Goal: Book appointment/travel/reservation

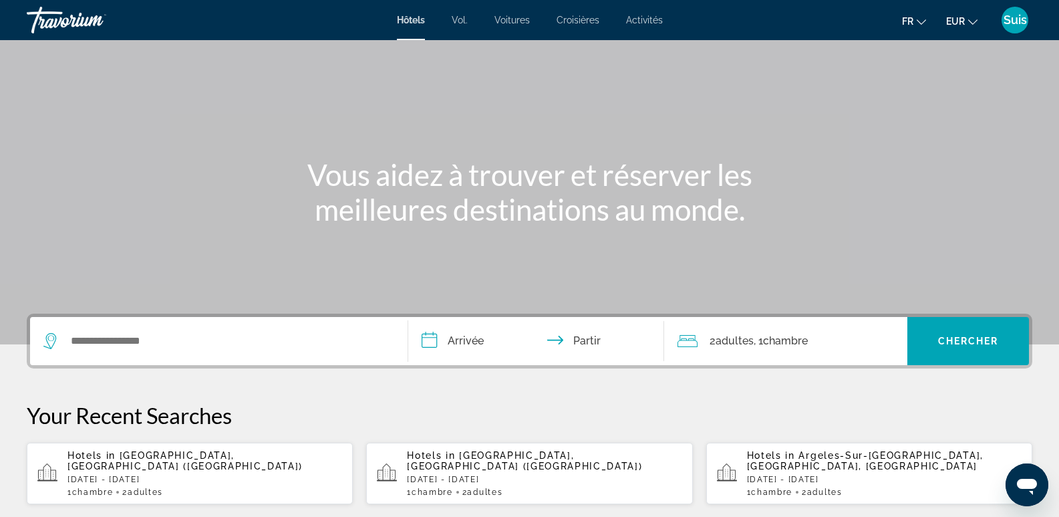
scroll to position [134, 0]
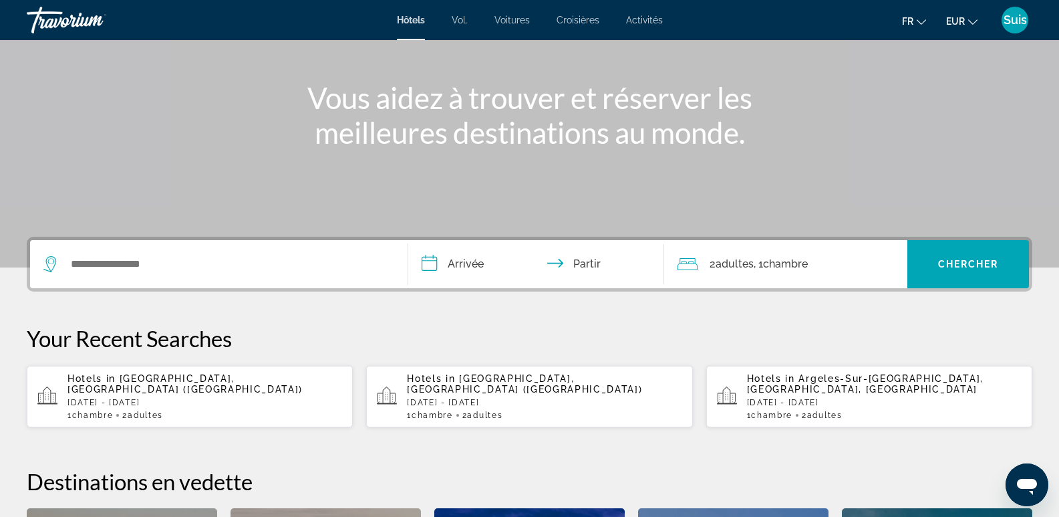
click at [123, 398] on p "Sat, 15 Nov - Sat, 22 Nov" at bounding box center [205, 402] width 275 height 9
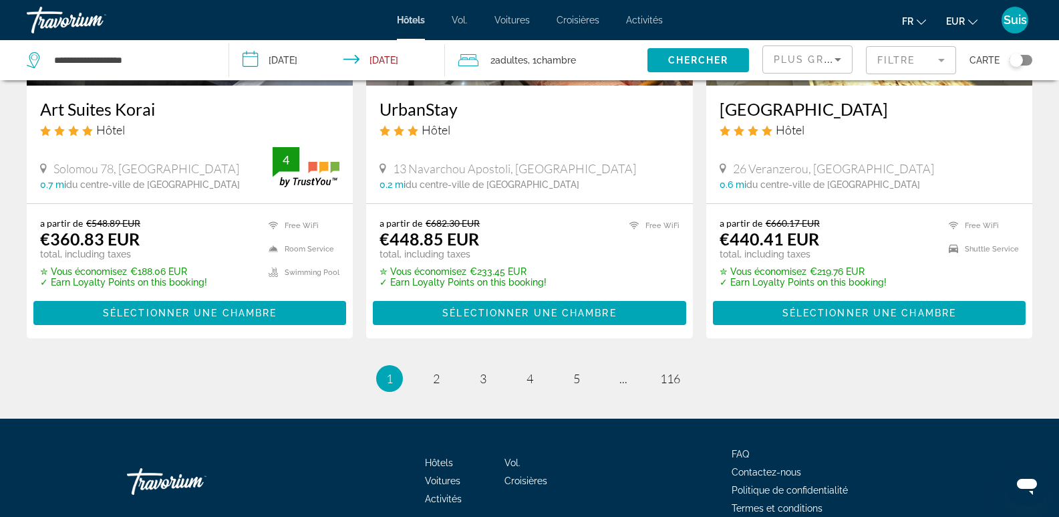
scroll to position [1857, 0]
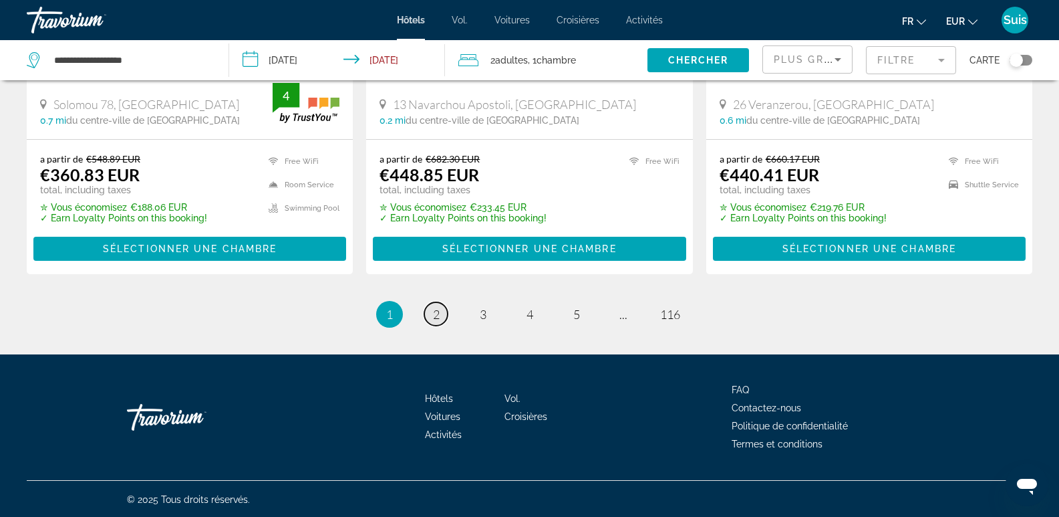
click at [437, 314] on span "2" at bounding box center [436, 314] width 7 height 15
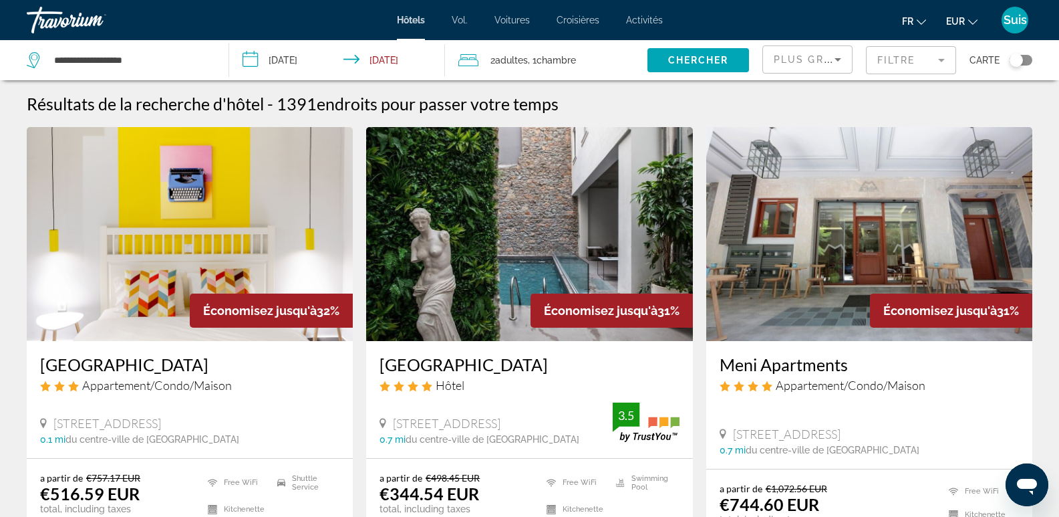
click at [817, 54] on span "Plus grandes économies" at bounding box center [854, 59] width 160 height 11
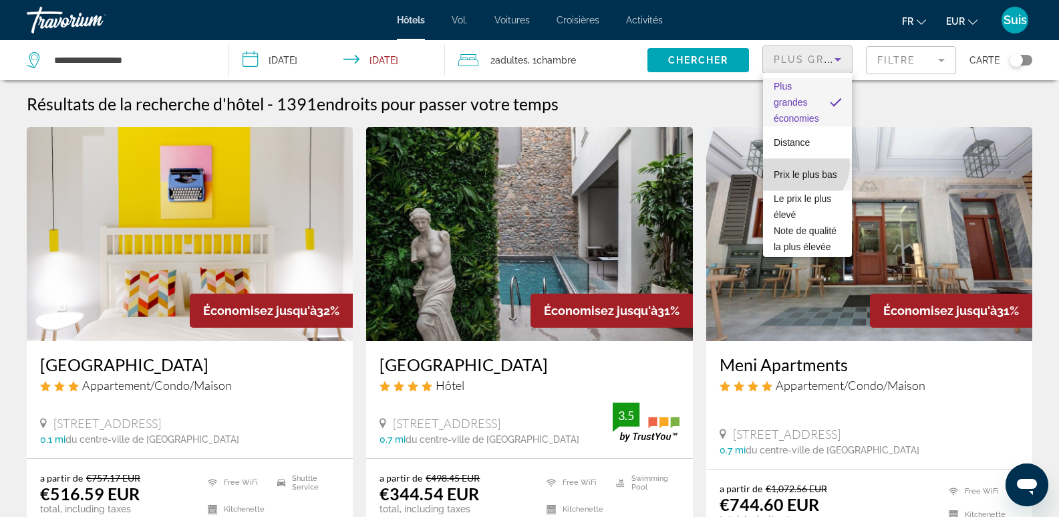
click at [802, 169] on font "Prix ​​le plus bas" at bounding box center [805, 174] width 63 height 11
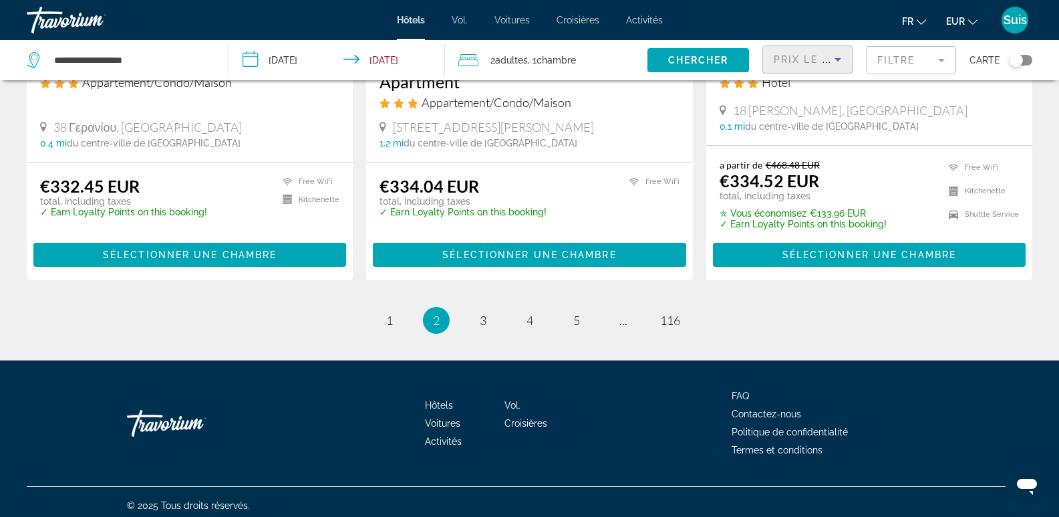
scroll to position [1812, 0]
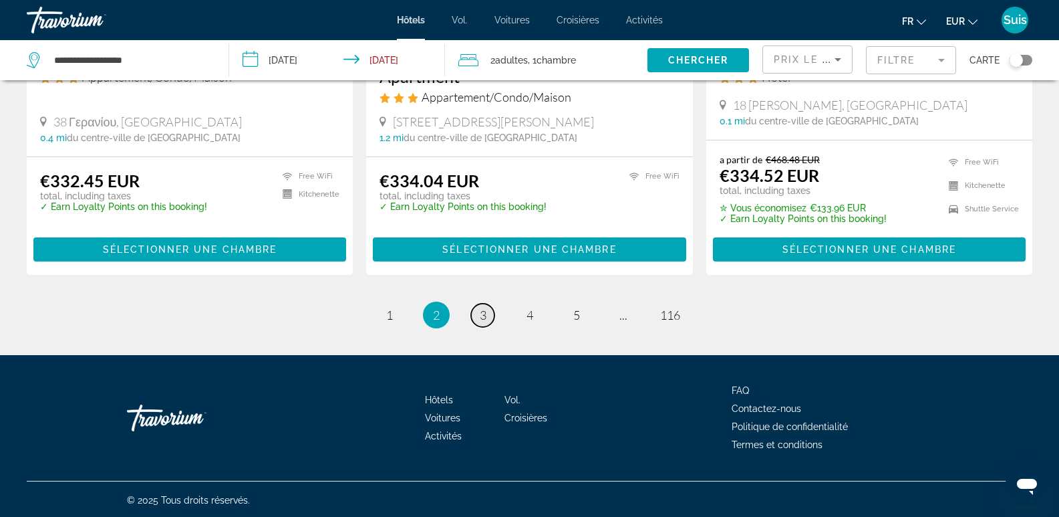
click at [482, 313] on span "3" at bounding box center [483, 314] width 7 height 15
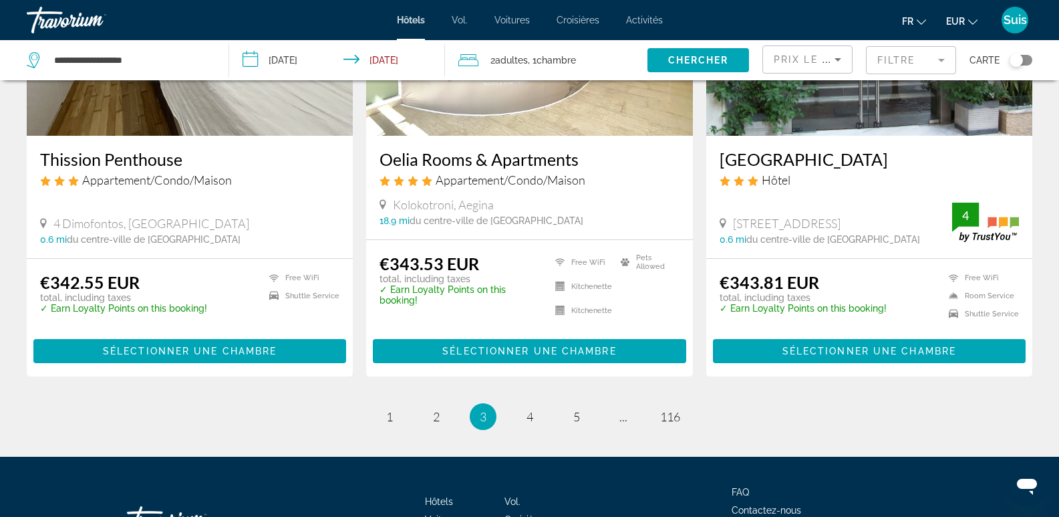
scroll to position [1738, 0]
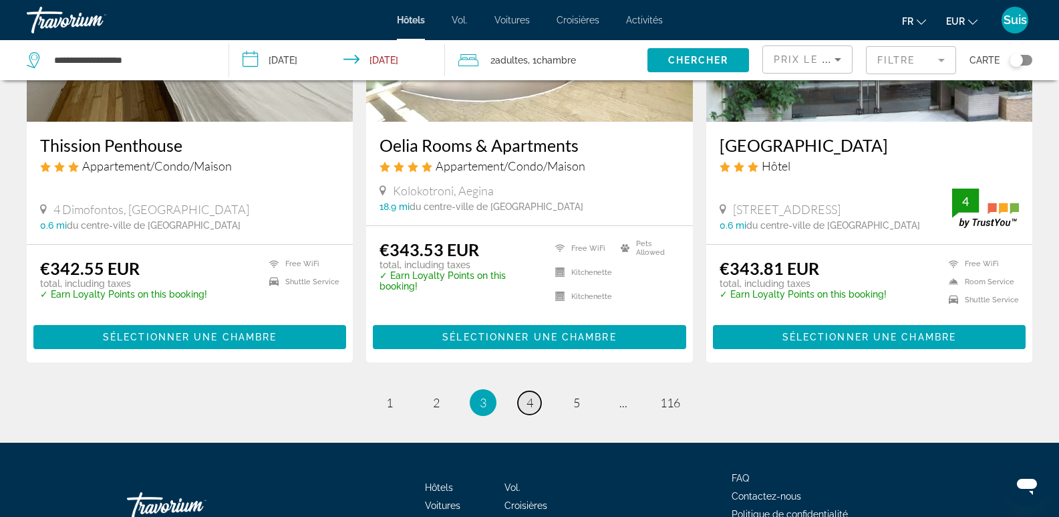
click at [535, 391] on link "page 4" at bounding box center [529, 402] width 23 height 23
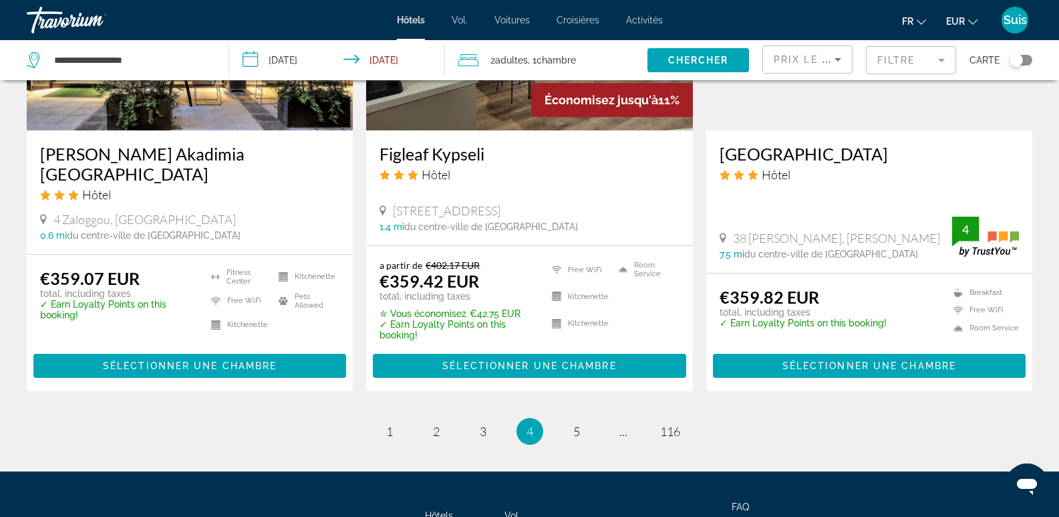
scroll to position [1824, 0]
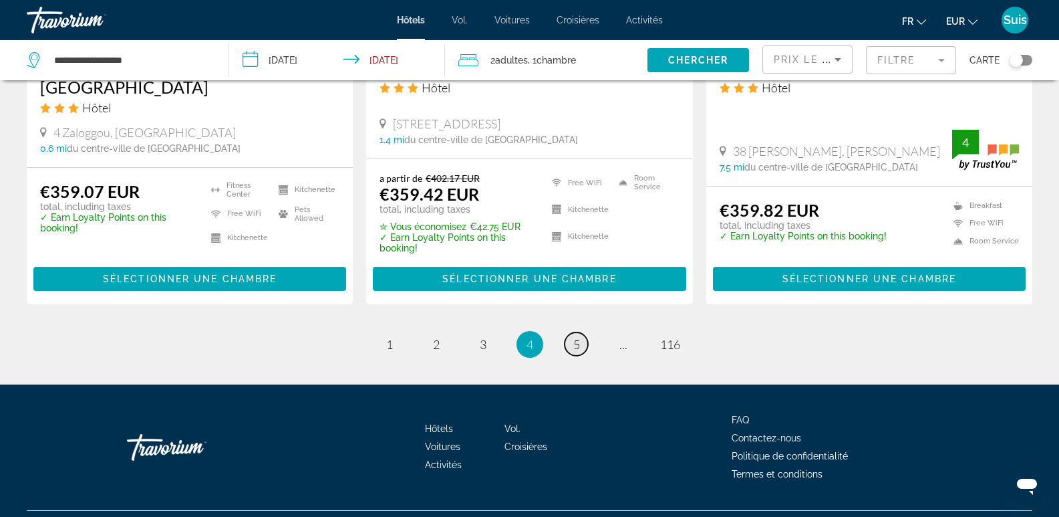
click at [577, 337] on span "5" at bounding box center [576, 344] width 7 height 15
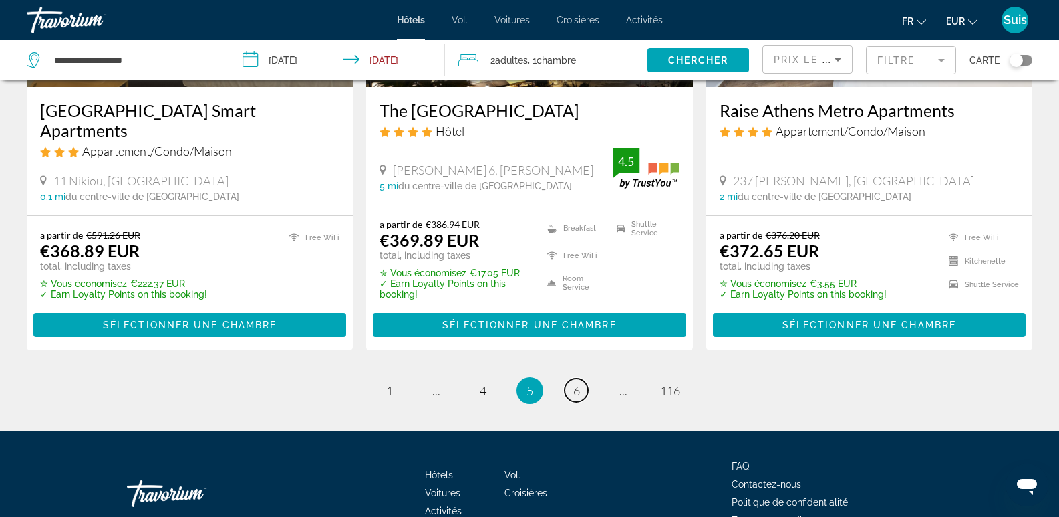
scroll to position [1805, 0]
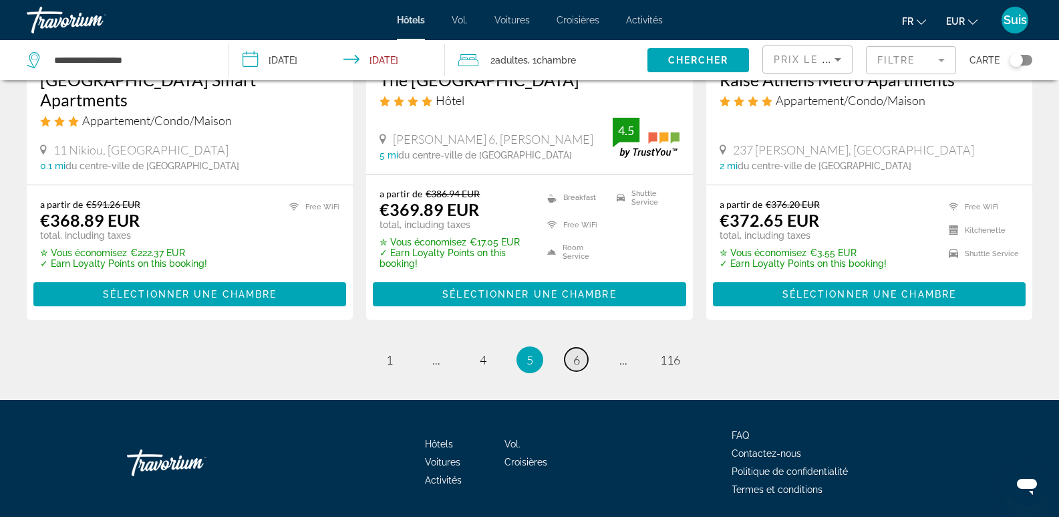
click at [575, 365] on span "6" at bounding box center [576, 359] width 7 height 15
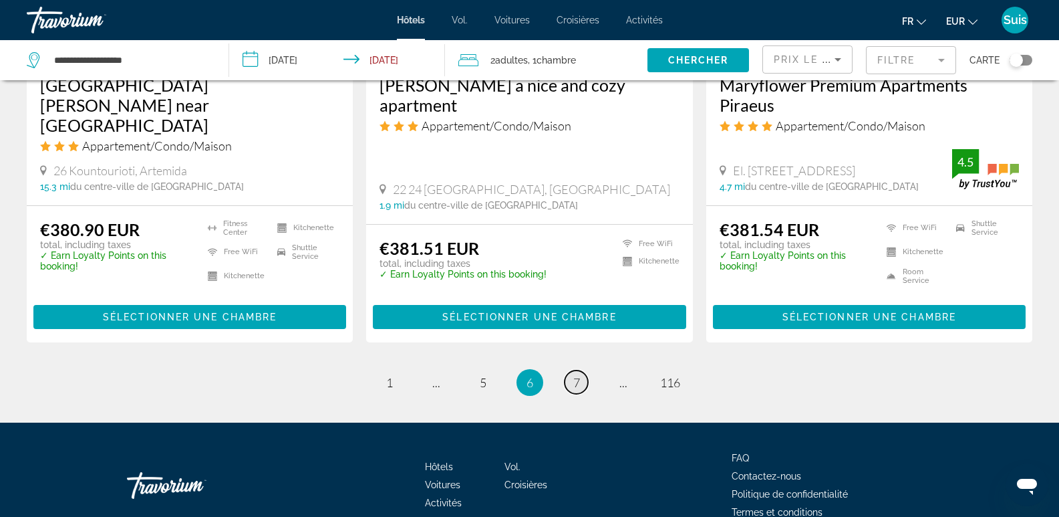
scroll to position [1805, 0]
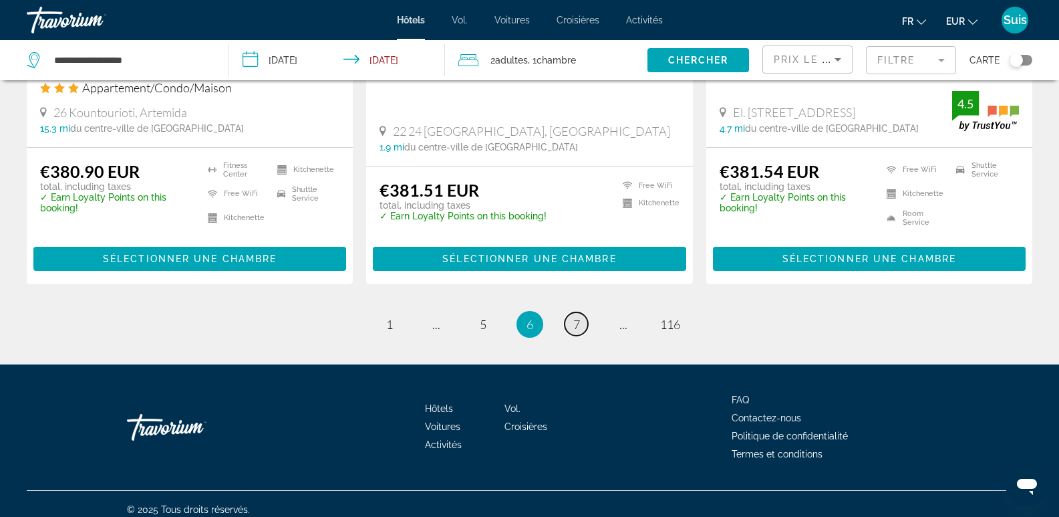
click at [573, 317] on span "7" at bounding box center [576, 324] width 7 height 15
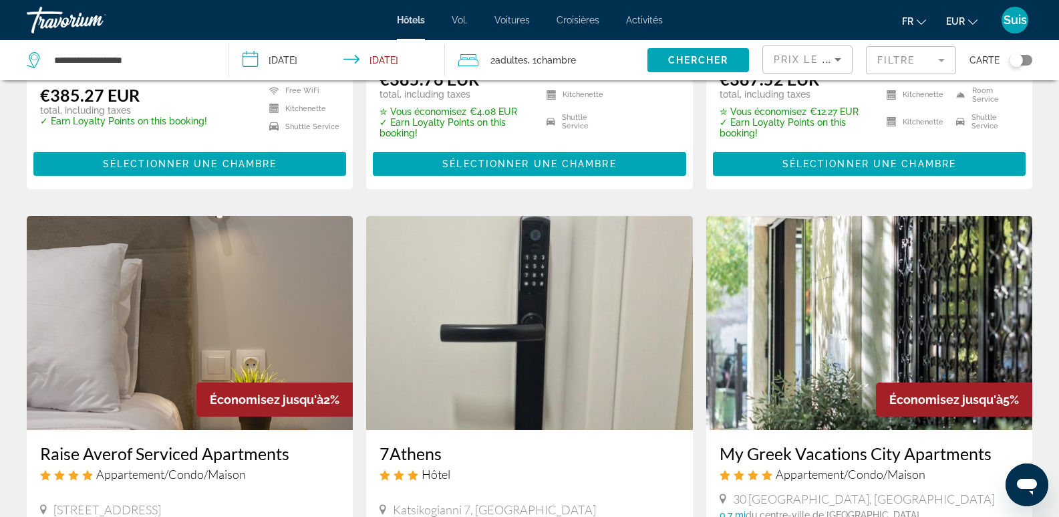
scroll to position [1804, 0]
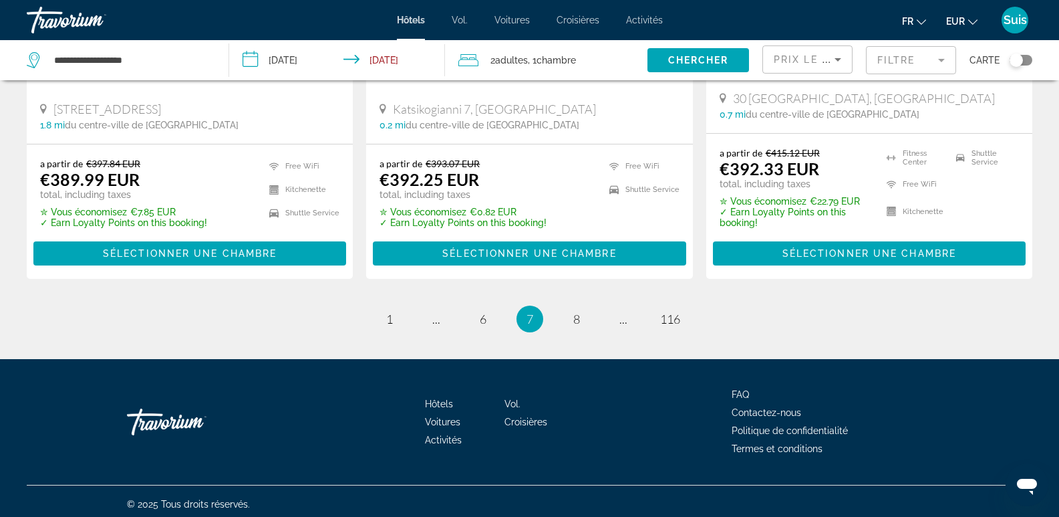
click at [913, 64] on mat-form-field "Filtre" at bounding box center [911, 60] width 90 height 28
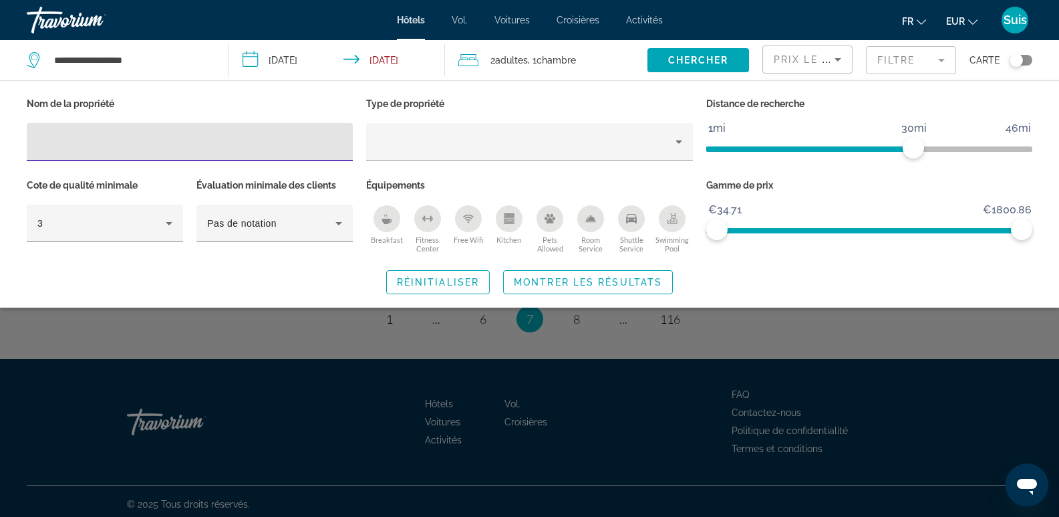
click at [940, 333] on div "Search widget" at bounding box center [529, 359] width 1059 height 316
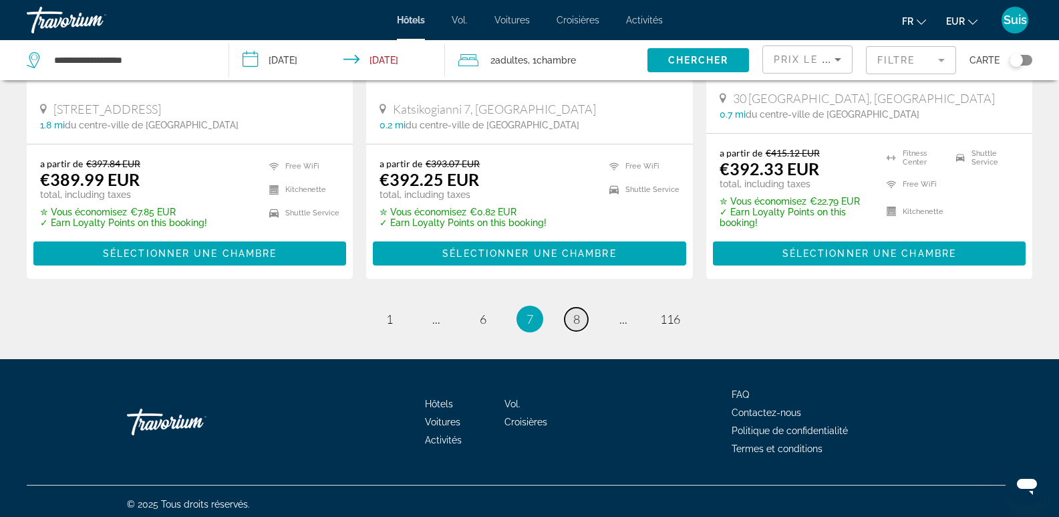
click at [577, 315] on span "8" at bounding box center [576, 318] width 7 height 15
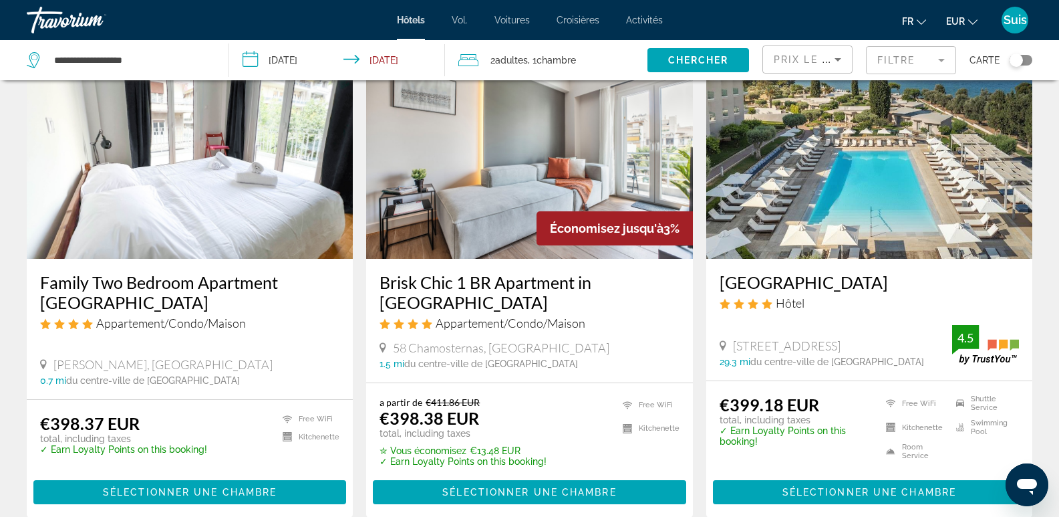
scroll to position [535, 0]
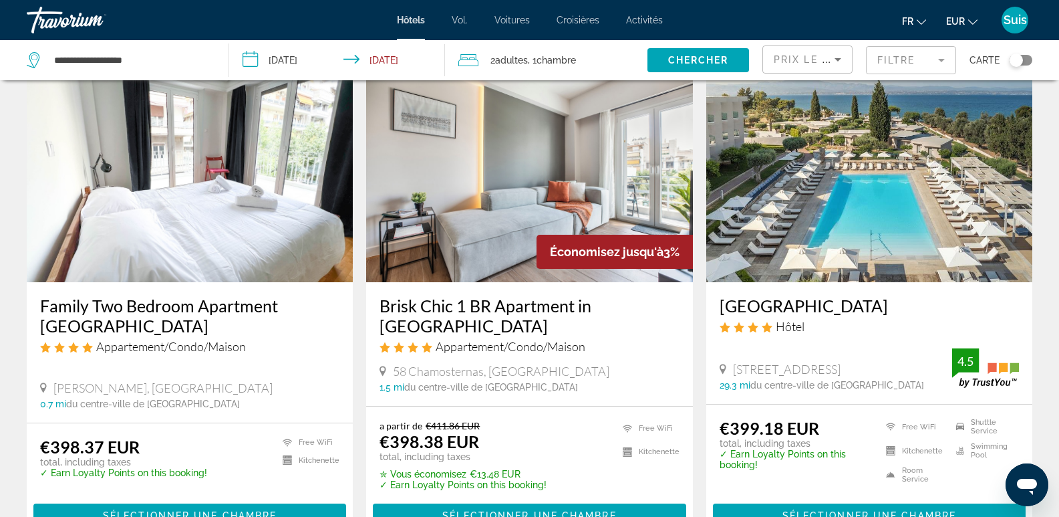
click at [840, 311] on h3 "Amaronda Resort & Spa" at bounding box center [869, 305] width 299 height 20
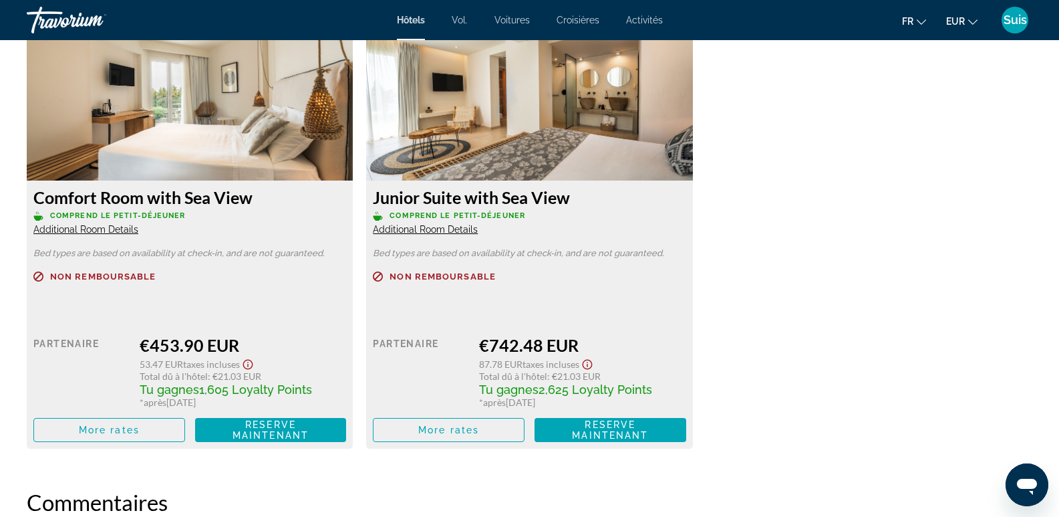
scroll to position [2339, 0]
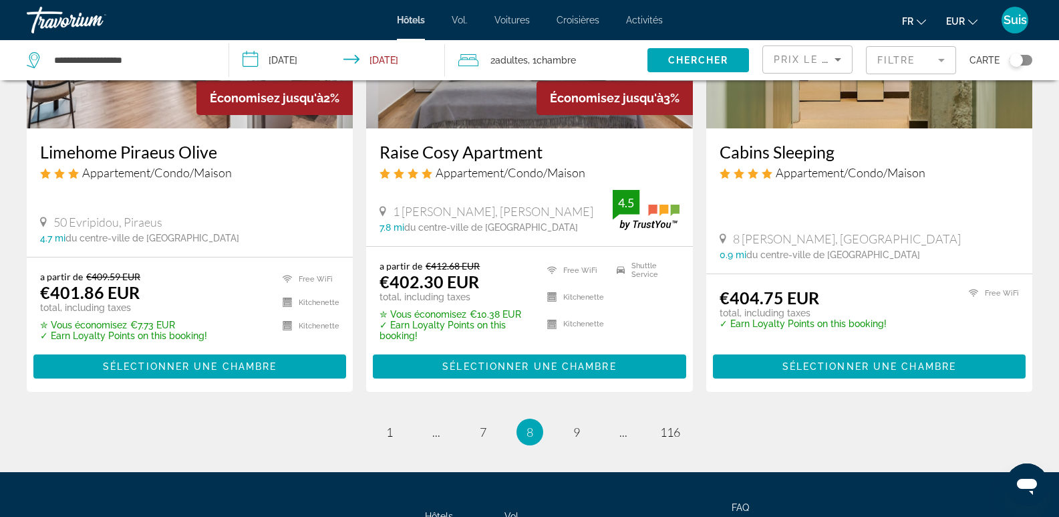
scroll to position [1795, 0]
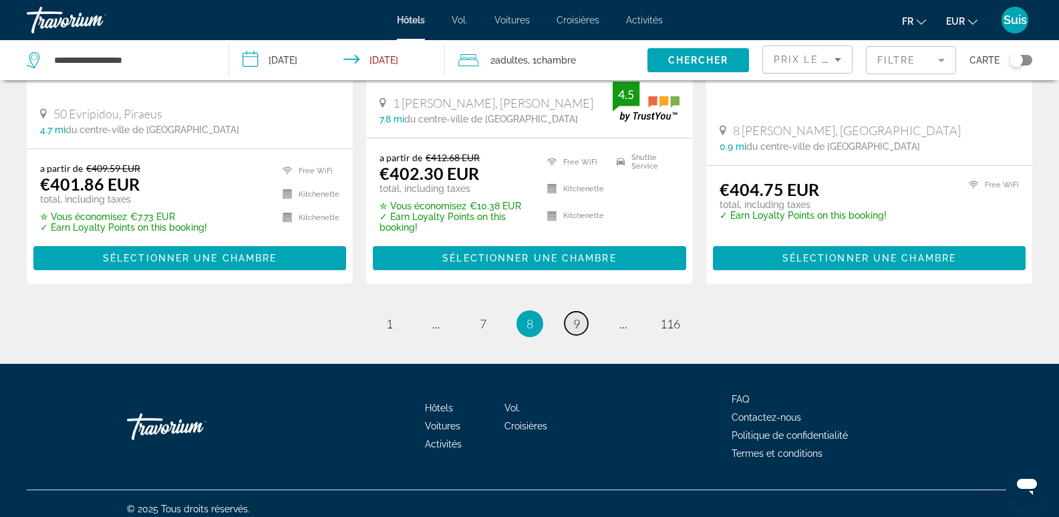
click at [582, 315] on link "page 9" at bounding box center [576, 322] width 23 height 23
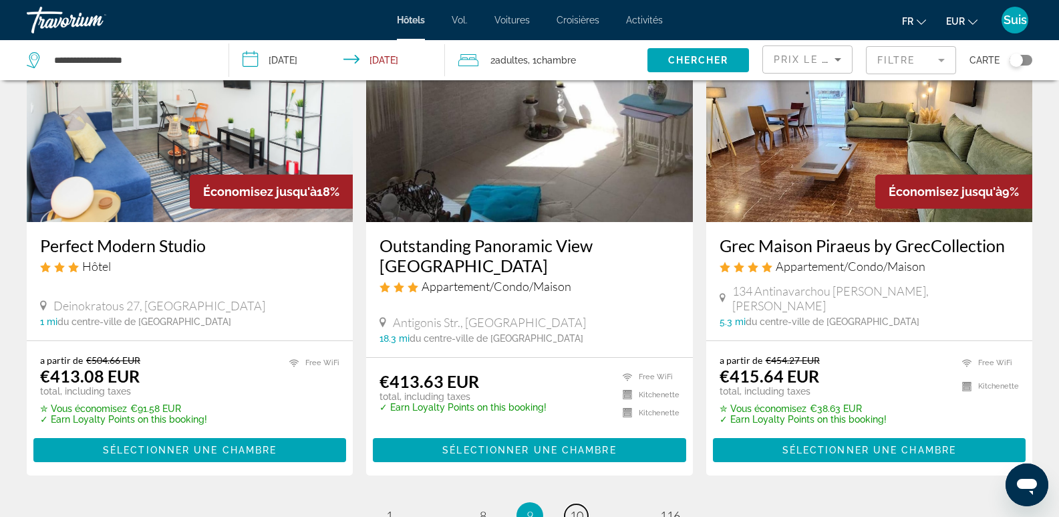
scroll to position [1794, 0]
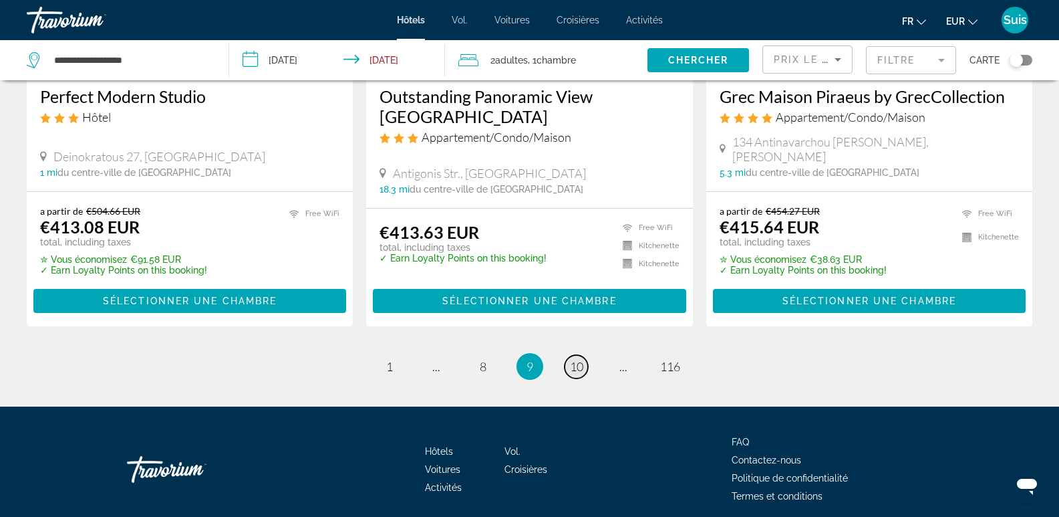
click at [575, 359] on span "10" at bounding box center [576, 366] width 13 height 15
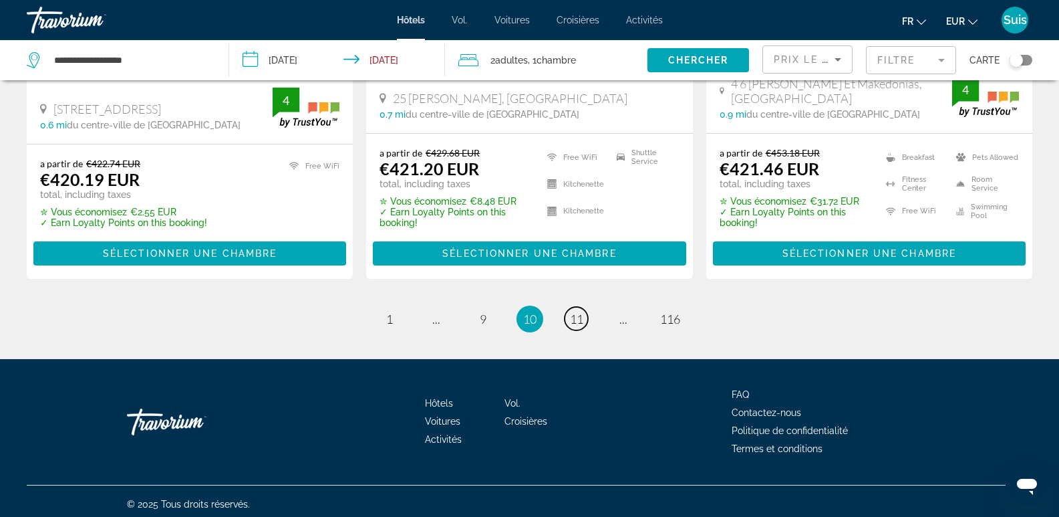
scroll to position [1849, 0]
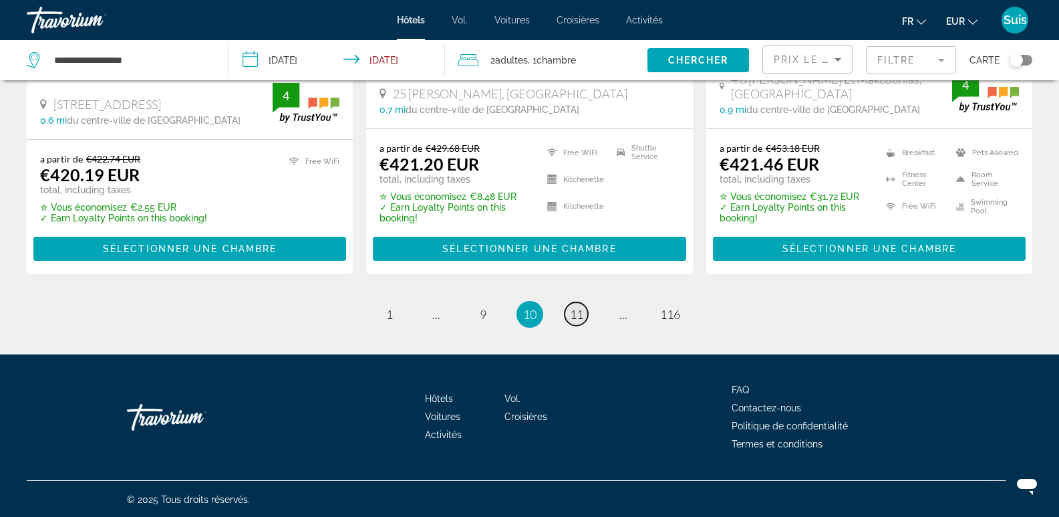
click at [578, 315] on span "11" at bounding box center [576, 314] width 13 height 15
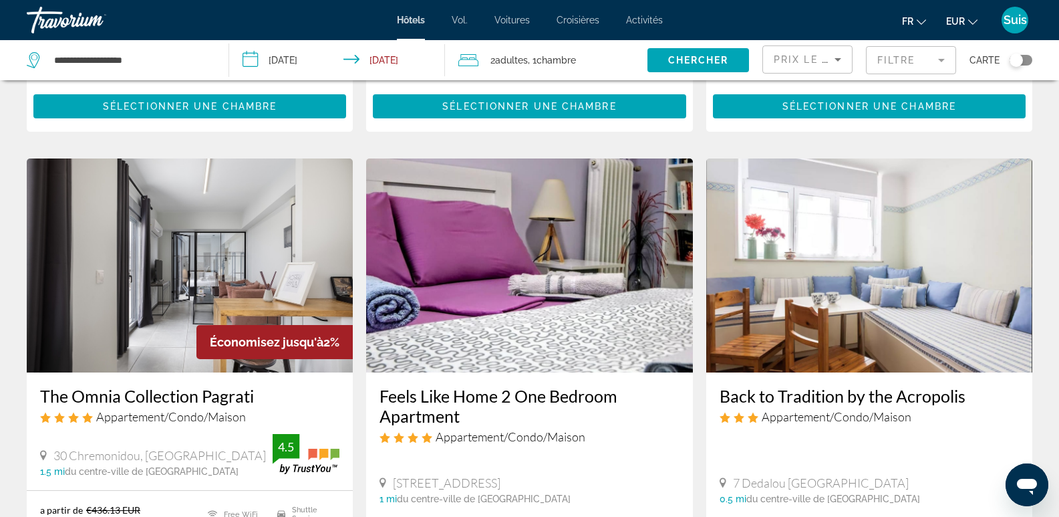
scroll to position [1812, 0]
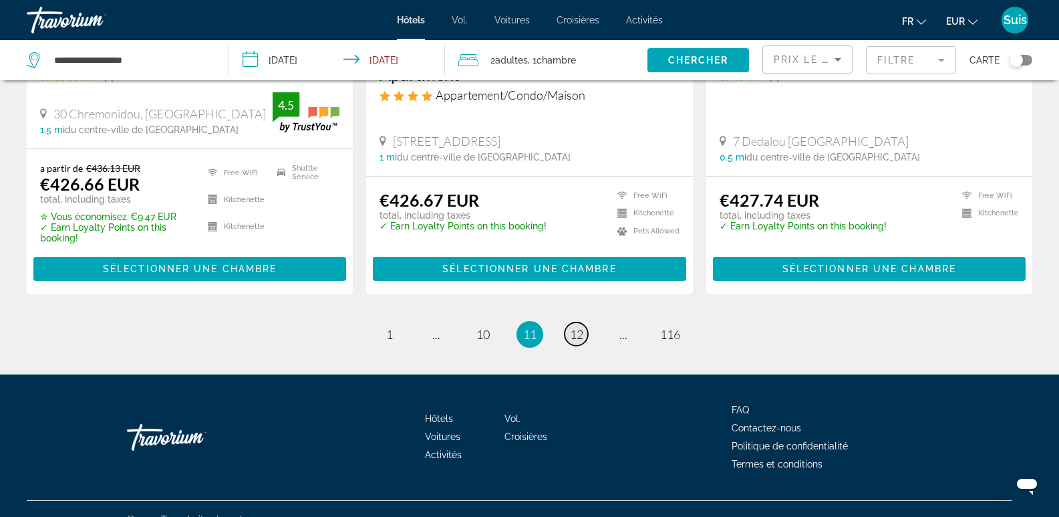
click at [578, 327] on span "12" at bounding box center [576, 334] width 13 height 15
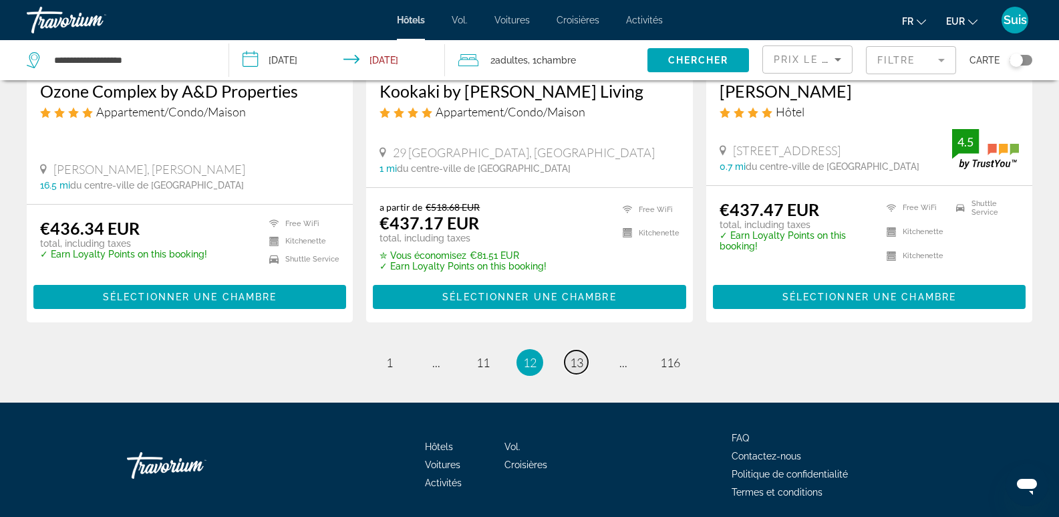
scroll to position [1805, 0]
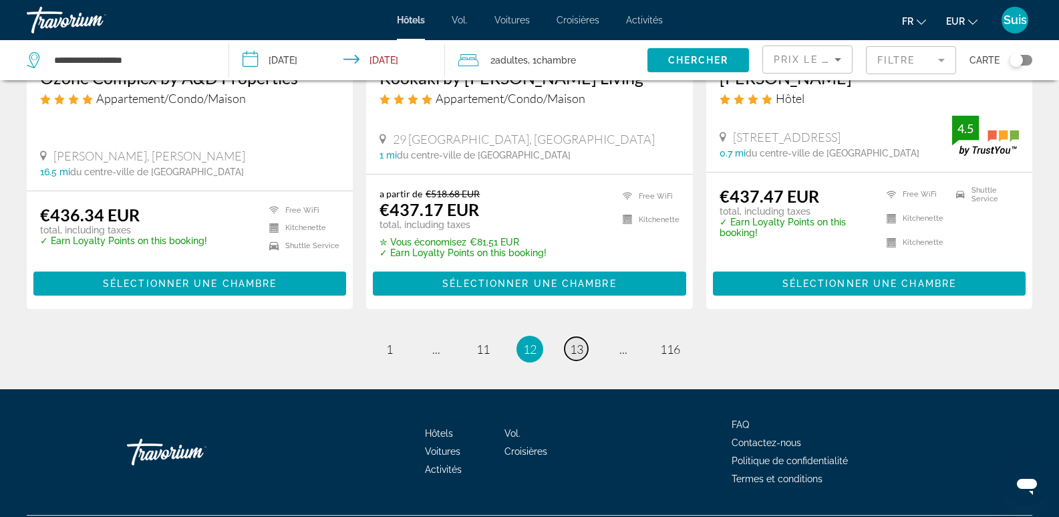
click at [580, 342] on span "13" at bounding box center [576, 349] width 13 height 15
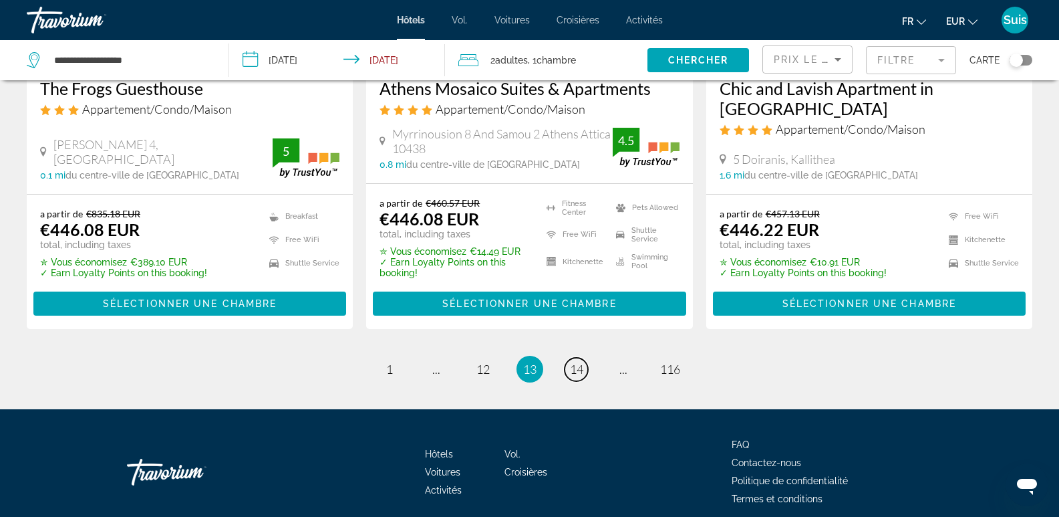
scroll to position [1805, 0]
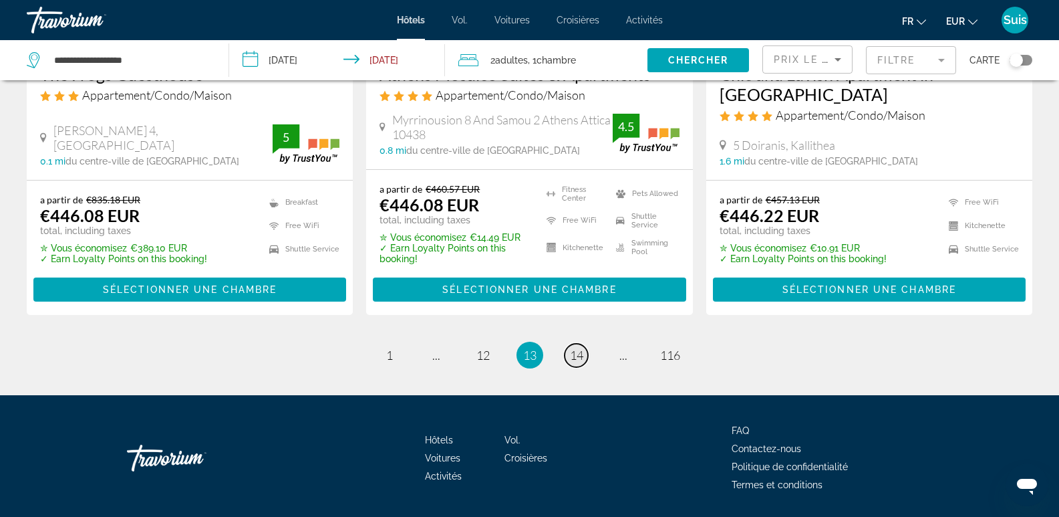
click at [576, 348] on span "14" at bounding box center [576, 355] width 13 height 15
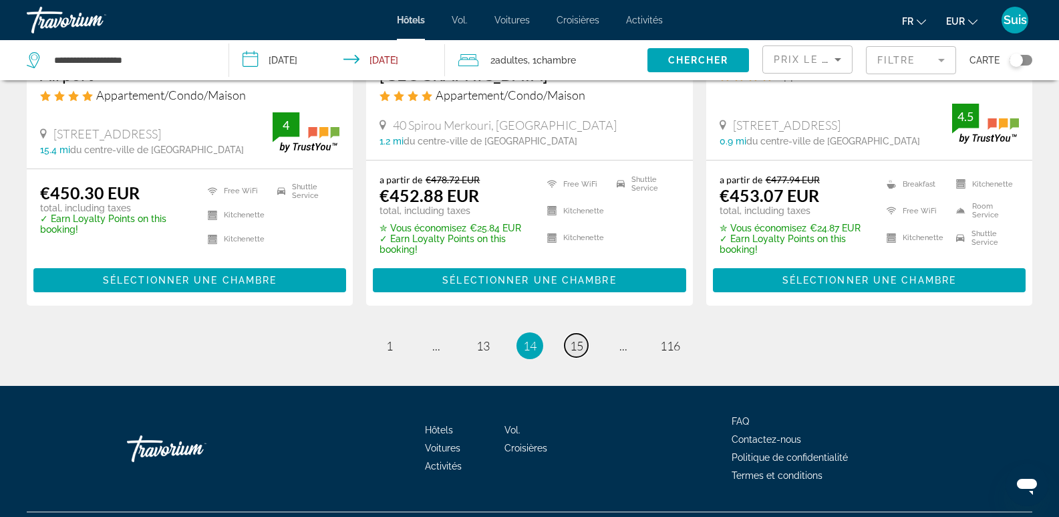
scroll to position [1860, 0]
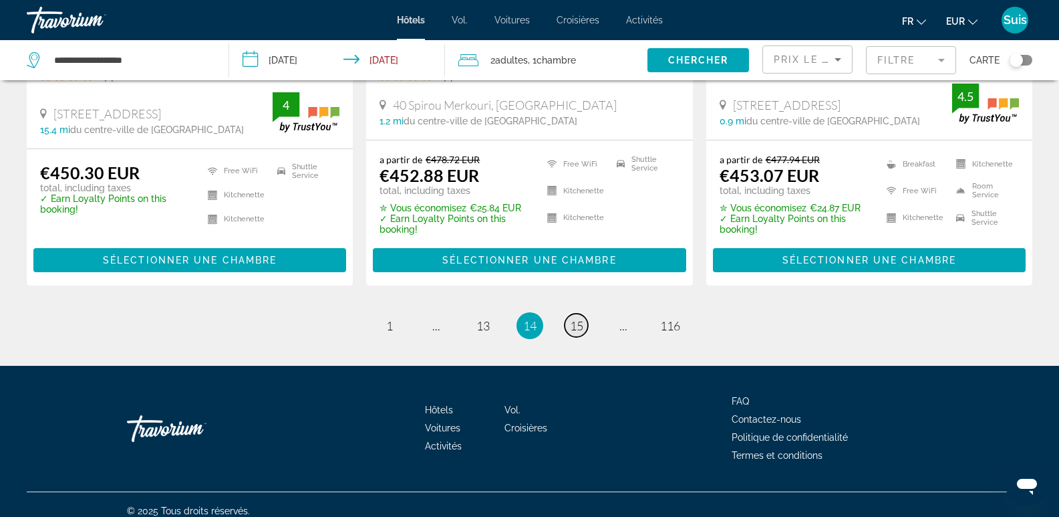
click at [577, 318] on span "15" at bounding box center [576, 325] width 13 height 15
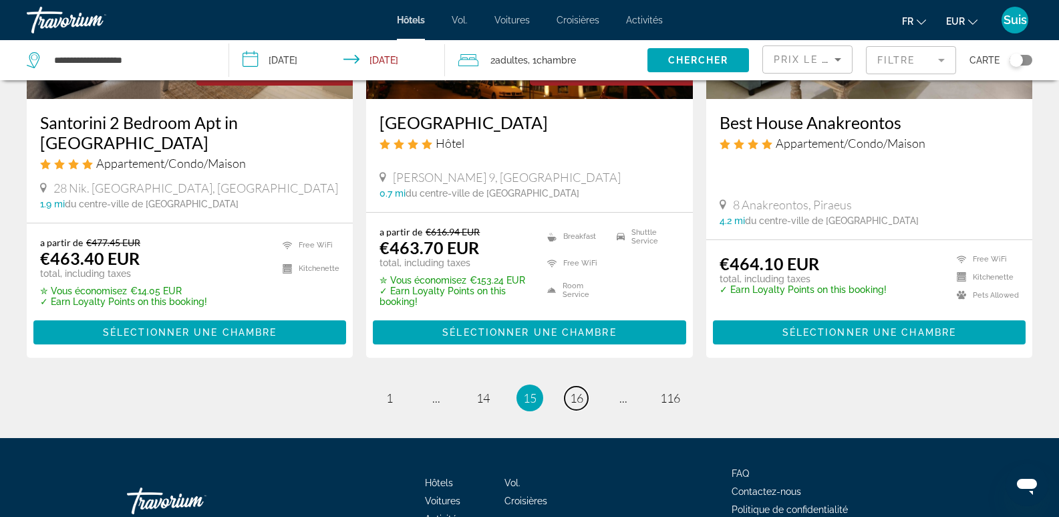
scroll to position [1738, 0]
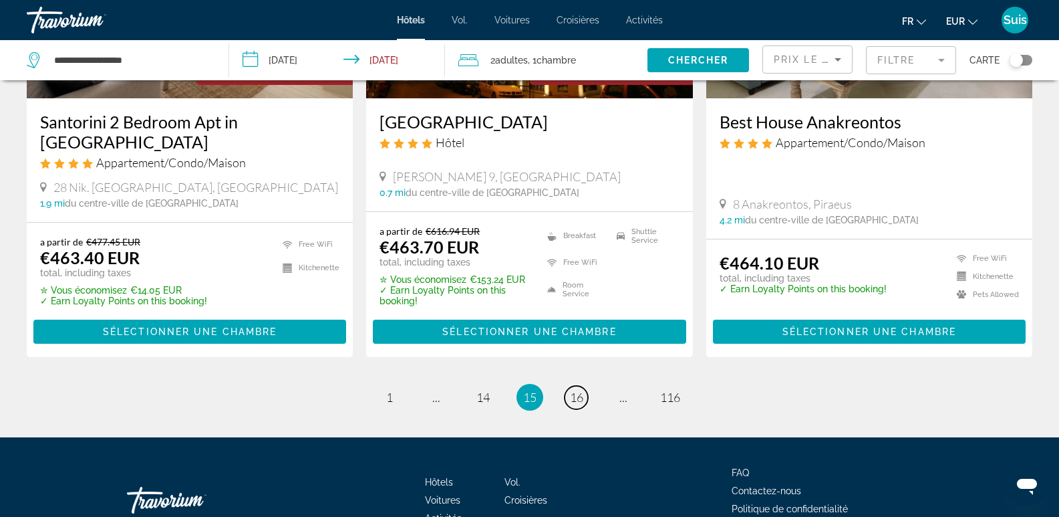
click at [571, 386] on link "page 16" at bounding box center [576, 397] width 23 height 23
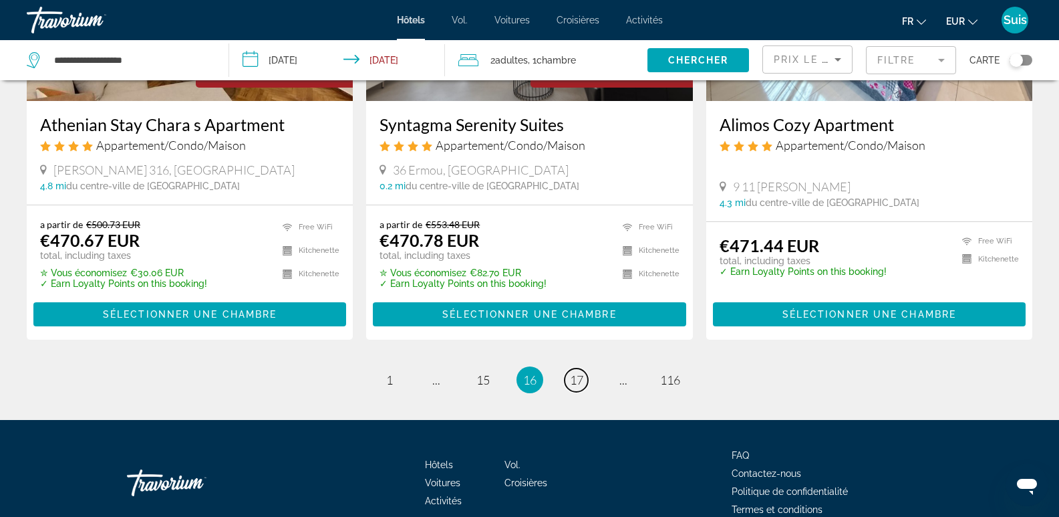
scroll to position [1738, 0]
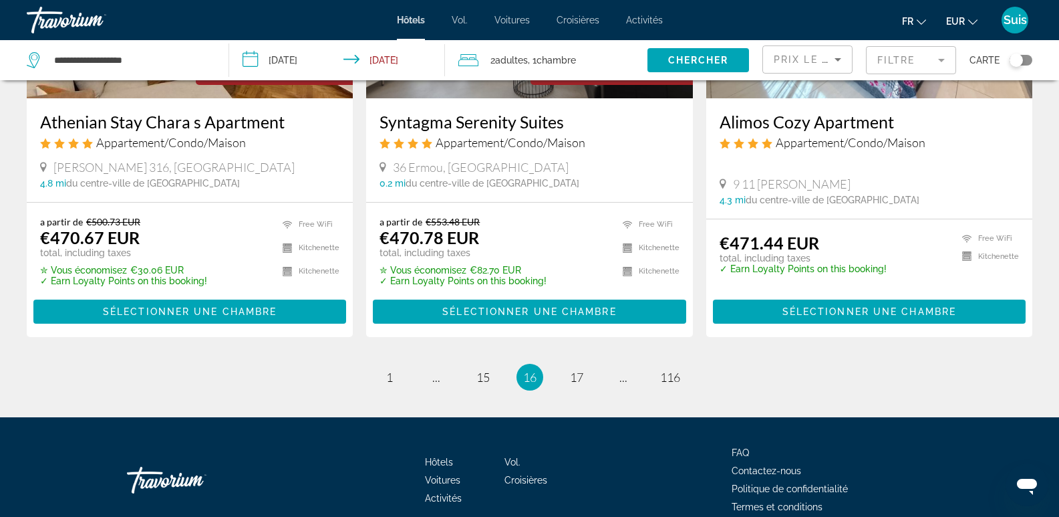
click at [587, 364] on li "page 17" at bounding box center [576, 377] width 27 height 27
click at [583, 370] on span "17" at bounding box center [576, 377] width 13 height 15
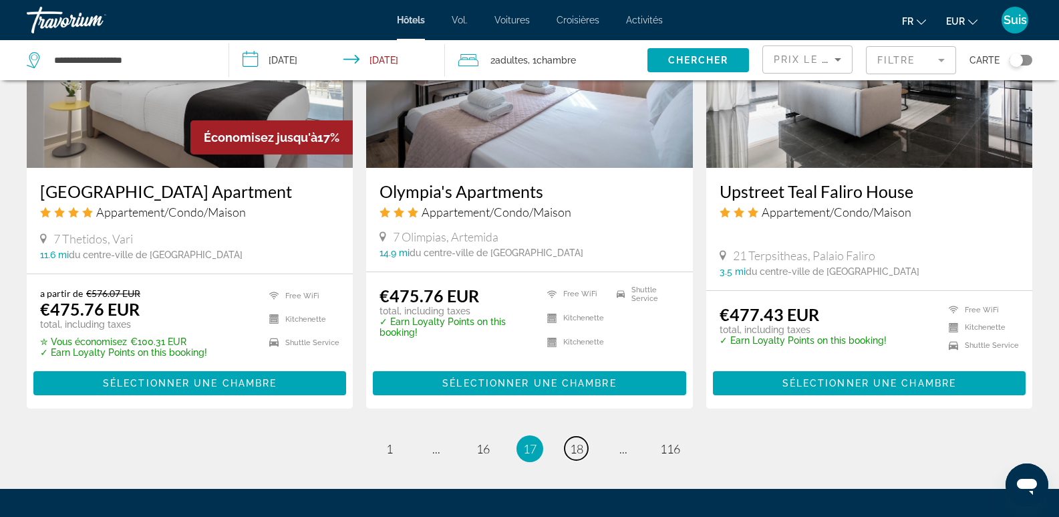
scroll to position [1796, 0]
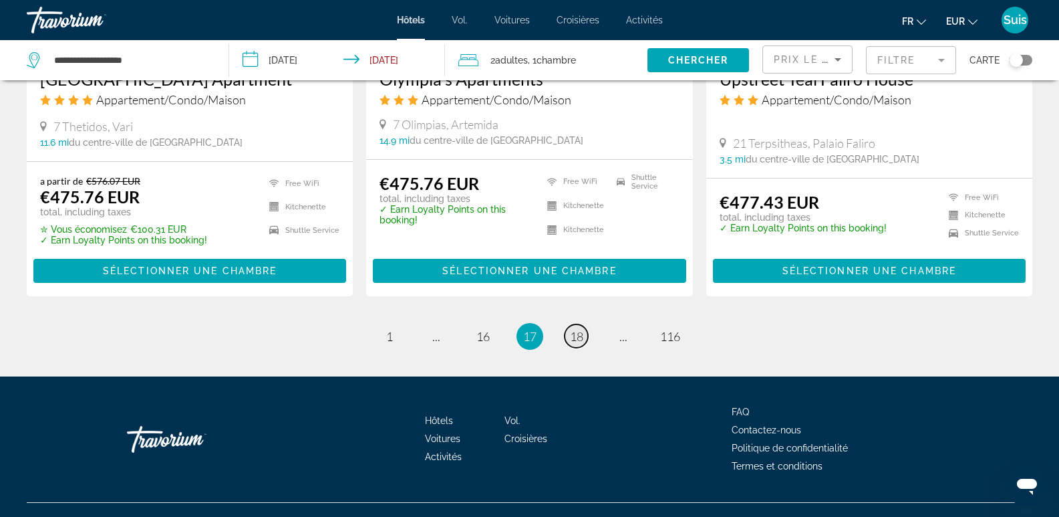
click at [574, 329] on span "18" at bounding box center [576, 336] width 13 height 15
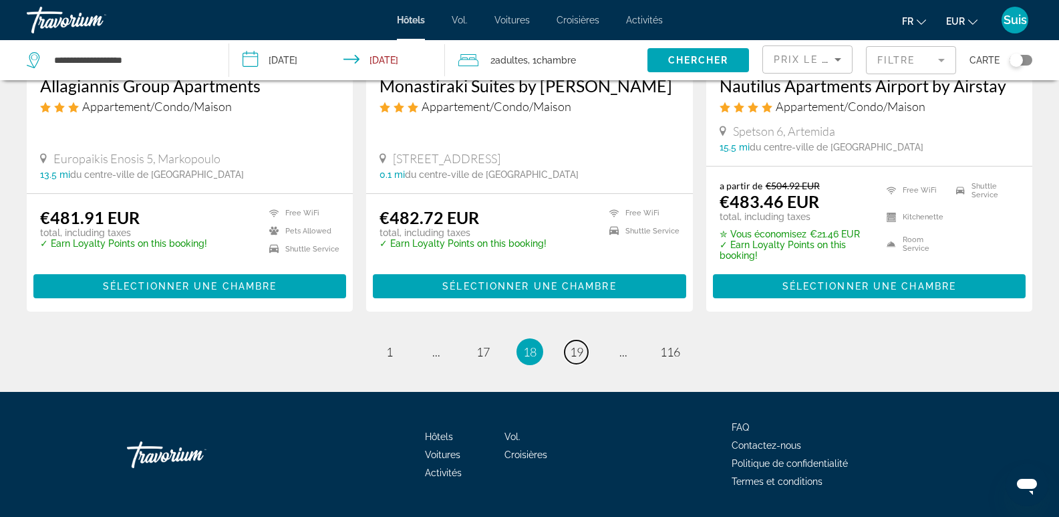
scroll to position [1779, 0]
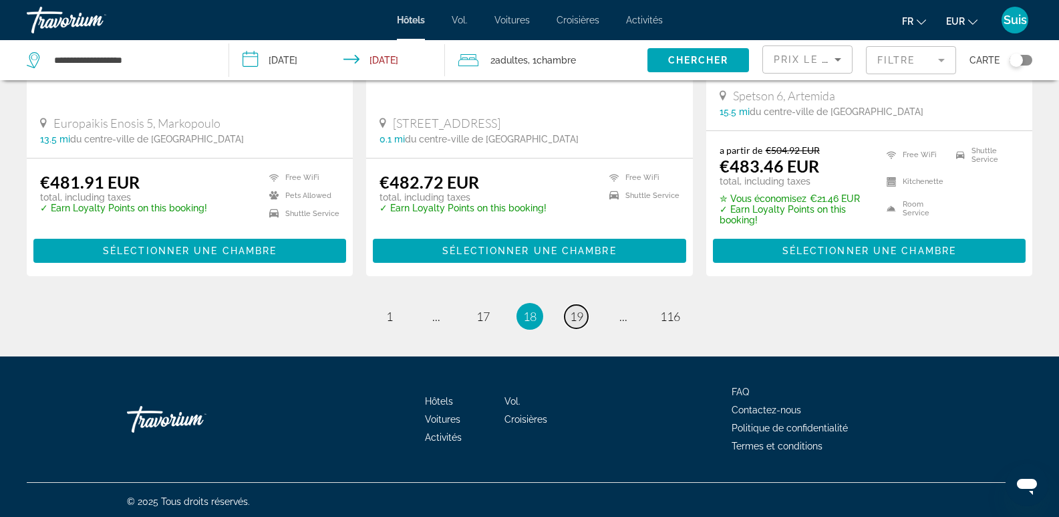
click at [576, 309] on span "19" at bounding box center [576, 316] width 13 height 15
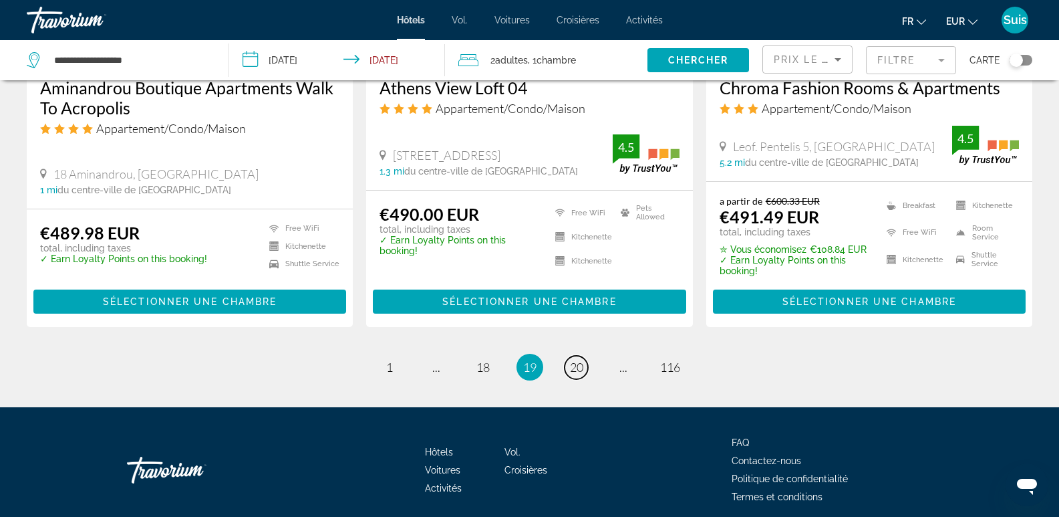
scroll to position [1819, 0]
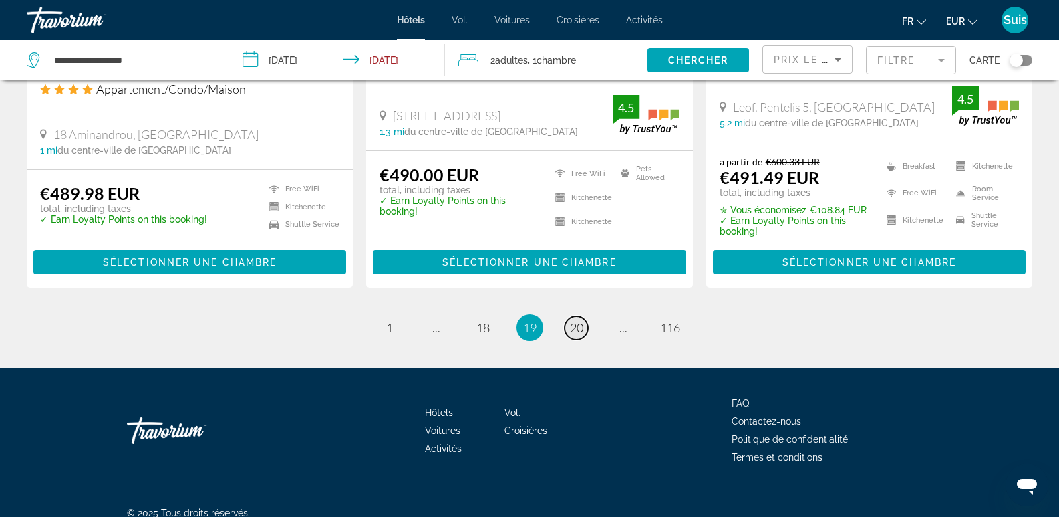
click at [570, 320] on span "20" at bounding box center [576, 327] width 13 height 15
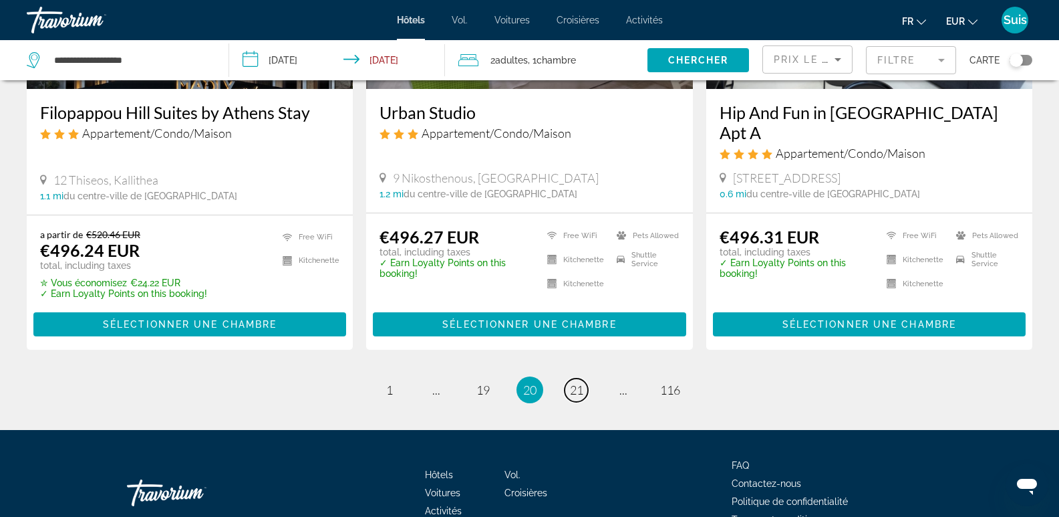
scroll to position [1762, 0]
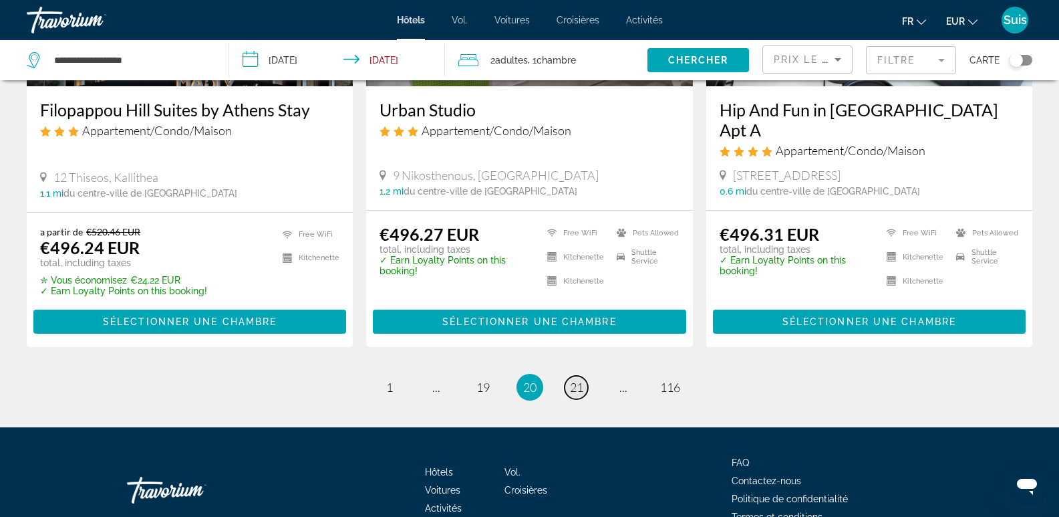
click at [582, 380] on span "21" at bounding box center [576, 387] width 13 height 15
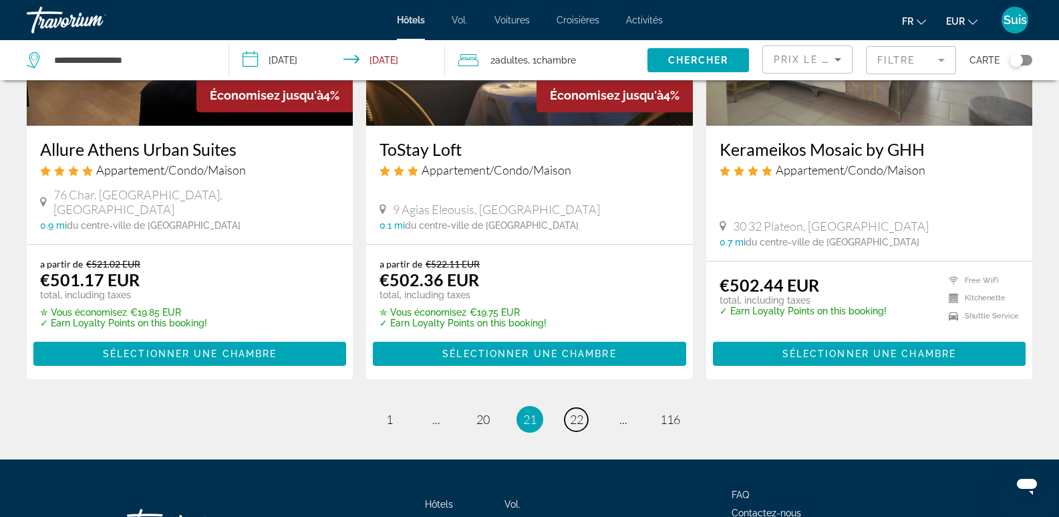
scroll to position [1738, 0]
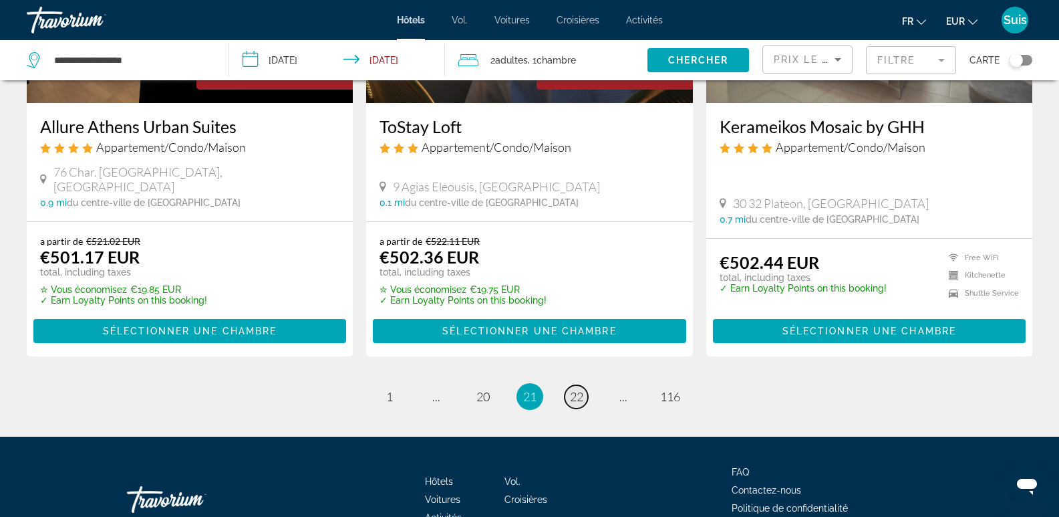
click at [574, 389] on span "22" at bounding box center [576, 396] width 13 height 15
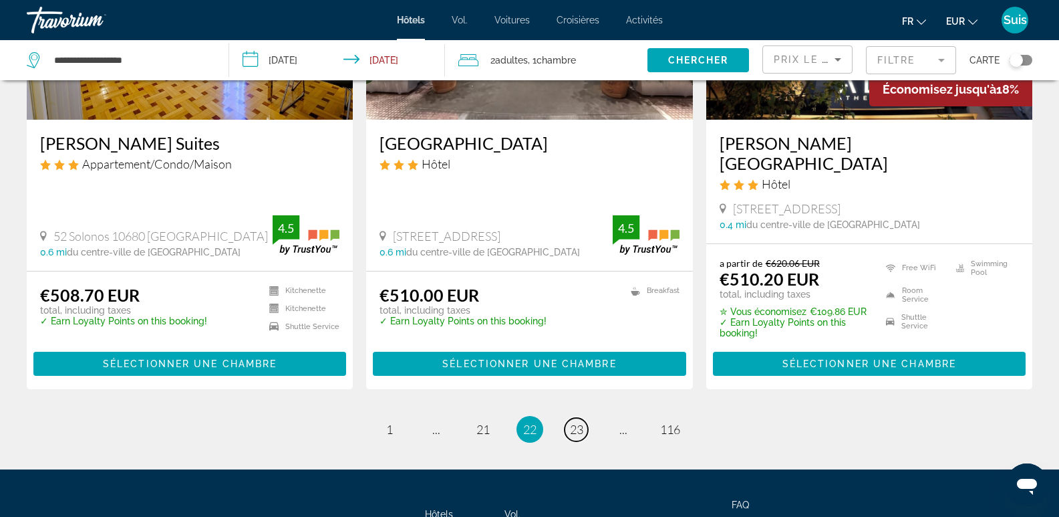
scroll to position [1806, 0]
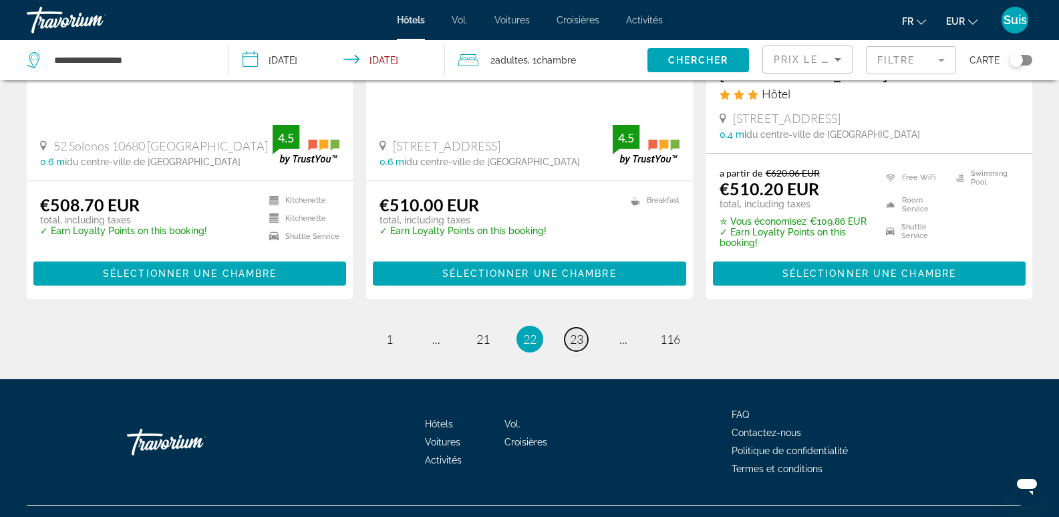
click at [575, 331] on span "23" at bounding box center [576, 338] width 13 height 15
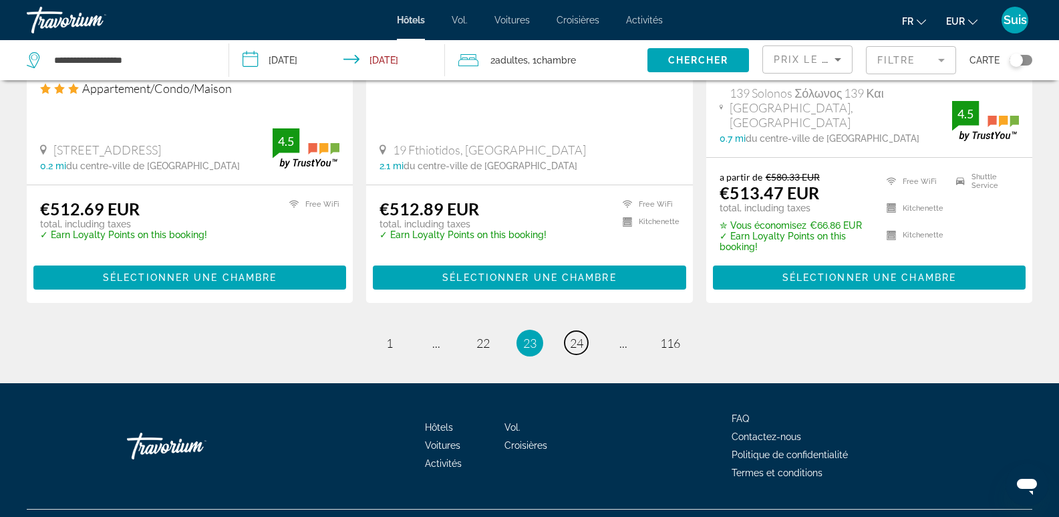
scroll to position [1805, 0]
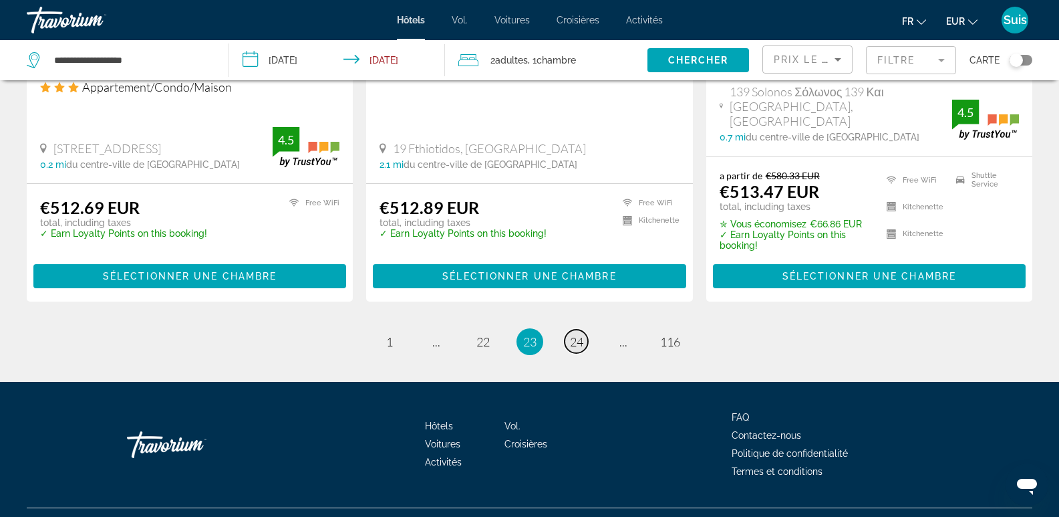
click at [578, 334] on span "24" at bounding box center [576, 341] width 13 height 15
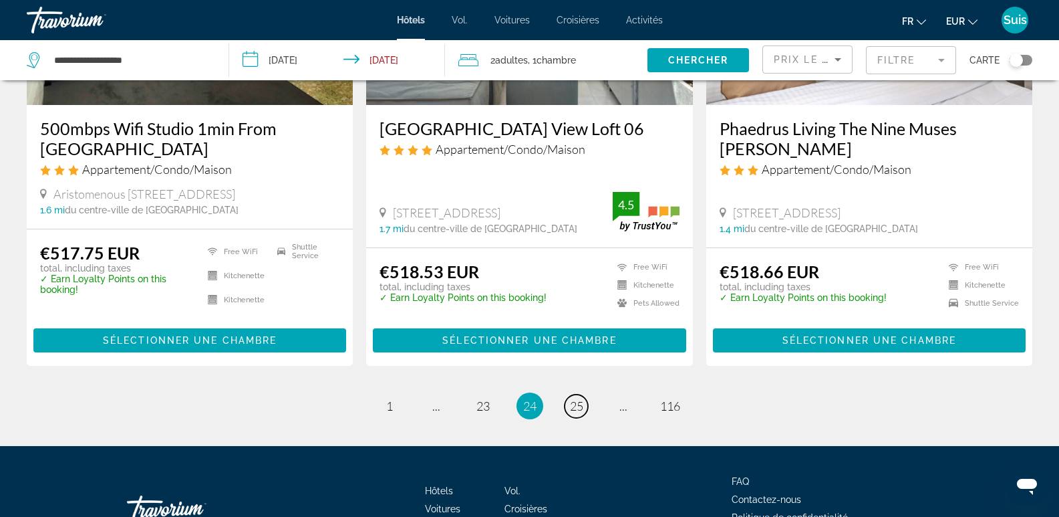
scroll to position [1815, 0]
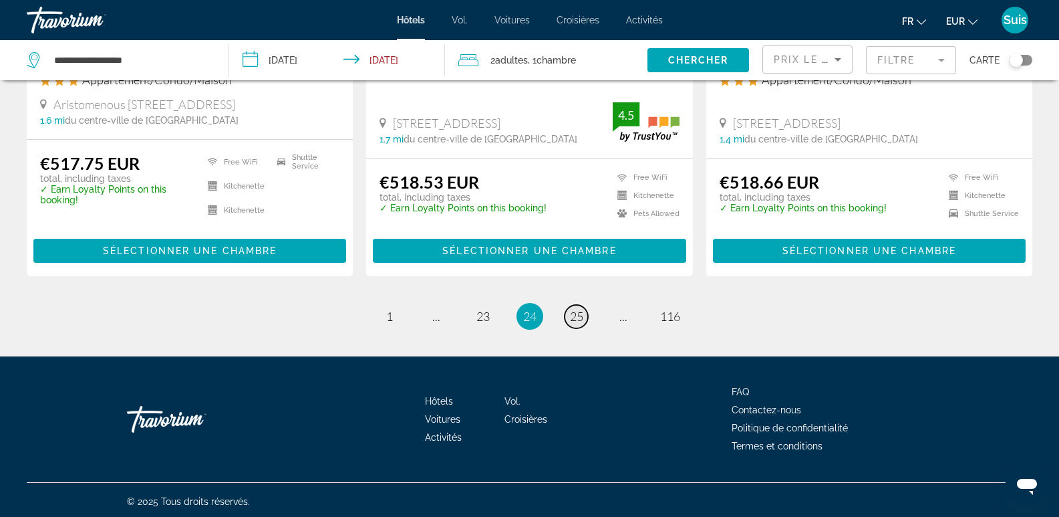
click at [575, 317] on span "25" at bounding box center [576, 316] width 13 height 15
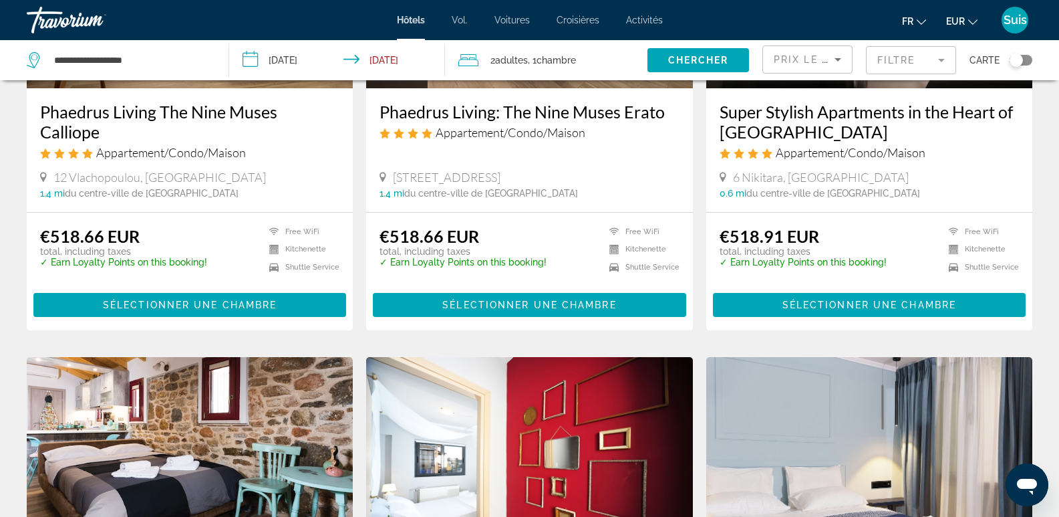
scroll to position [1069, 0]
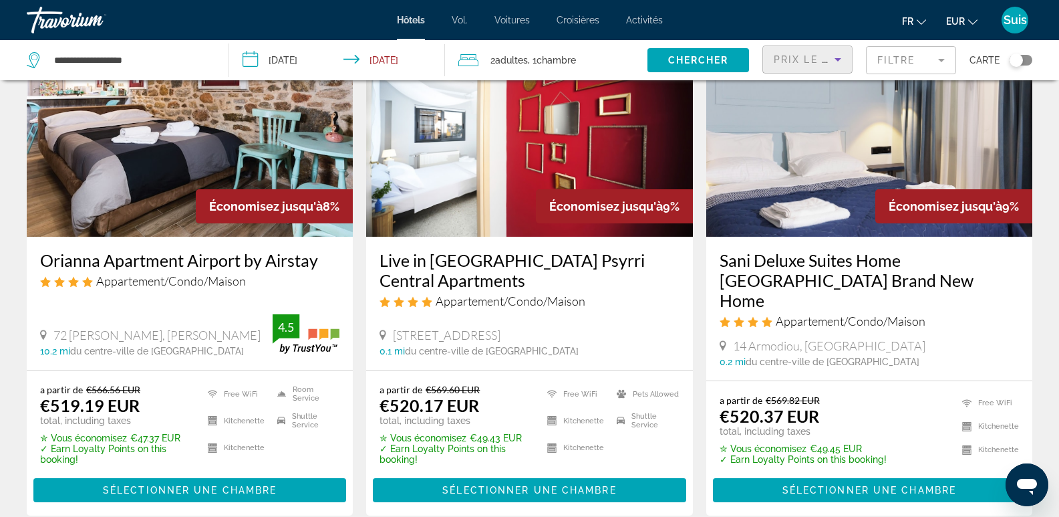
click at [781, 61] on span "Prix le plus bas" at bounding box center [826, 59] width 105 height 11
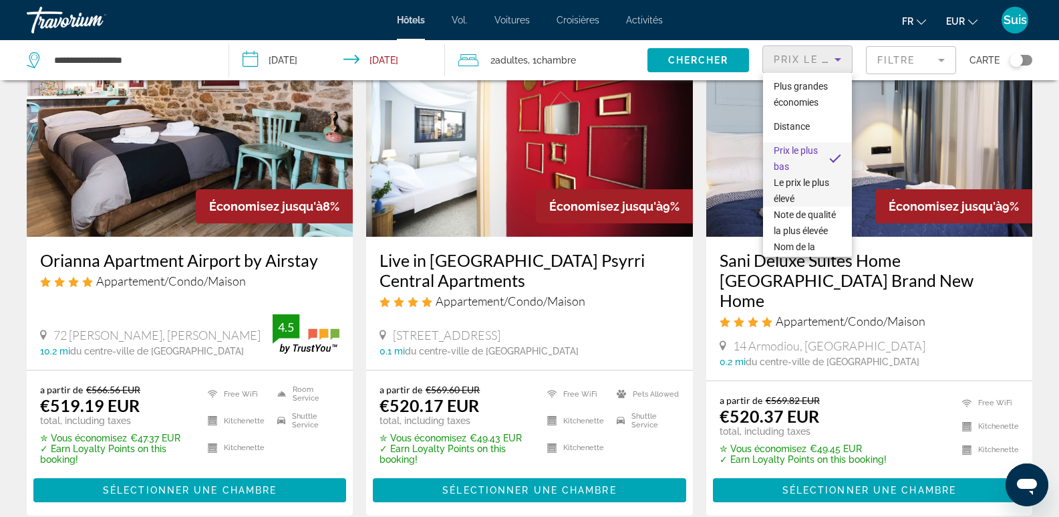
click at [798, 207] on span "Le prix le plus élevé" at bounding box center [808, 190] width 68 height 32
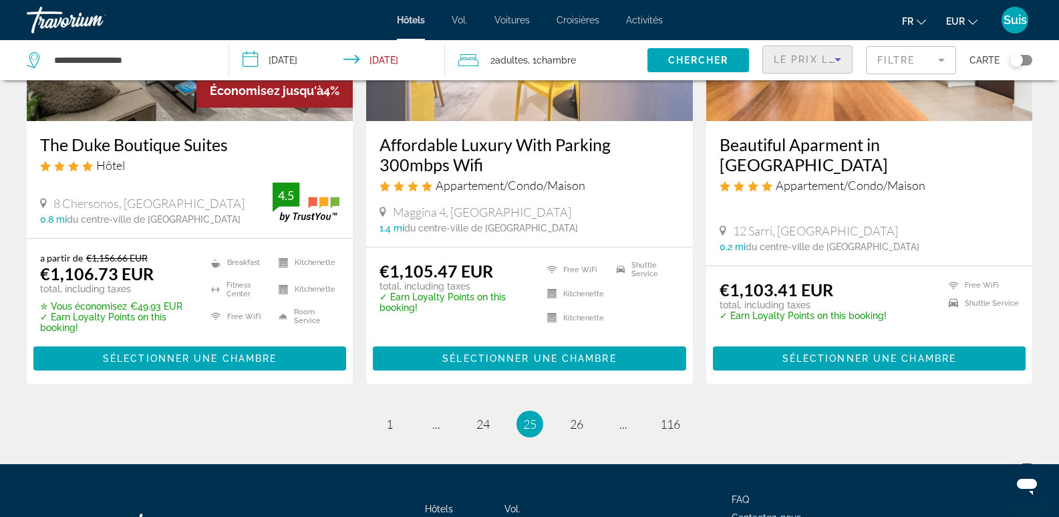
scroll to position [1738, 0]
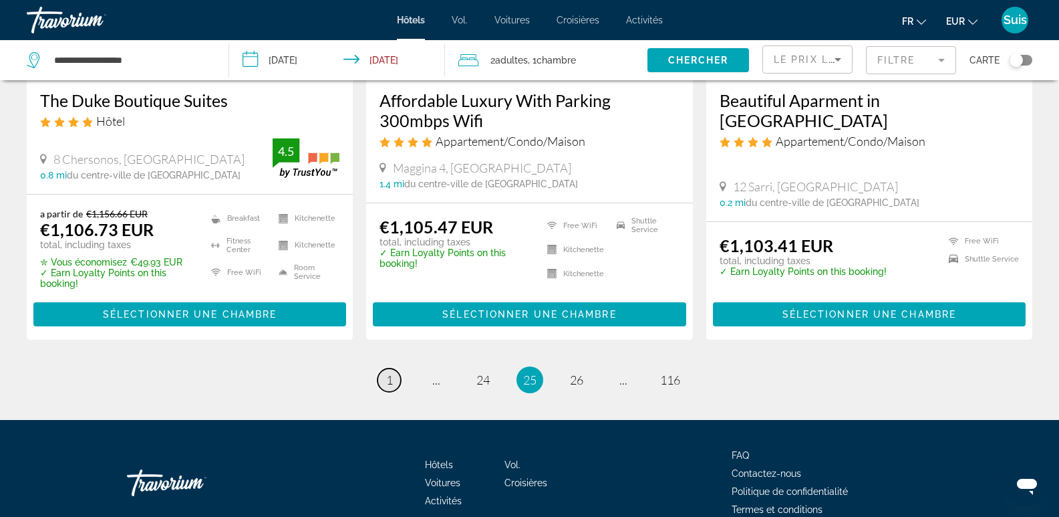
click at [390, 378] on span "1" at bounding box center [389, 379] width 7 height 15
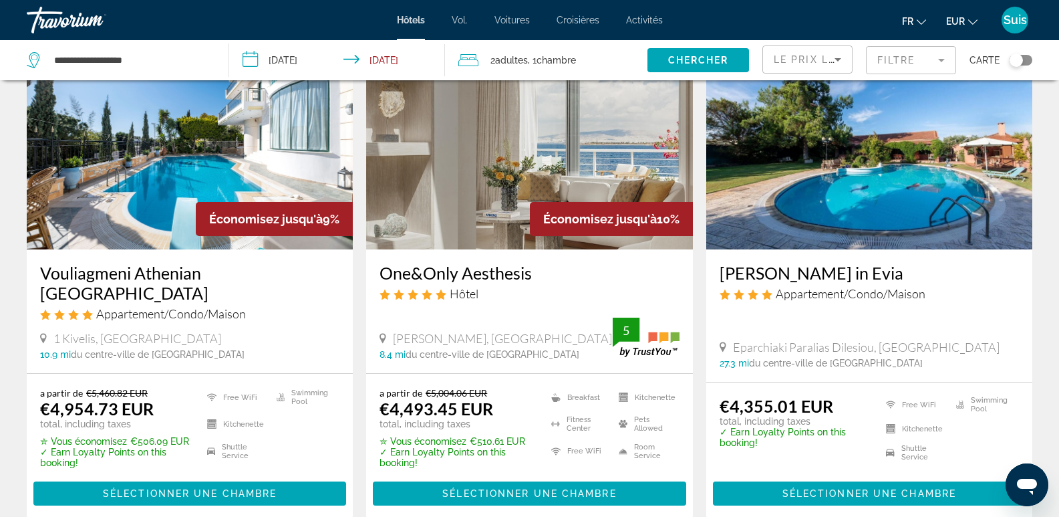
scroll to position [1803, 0]
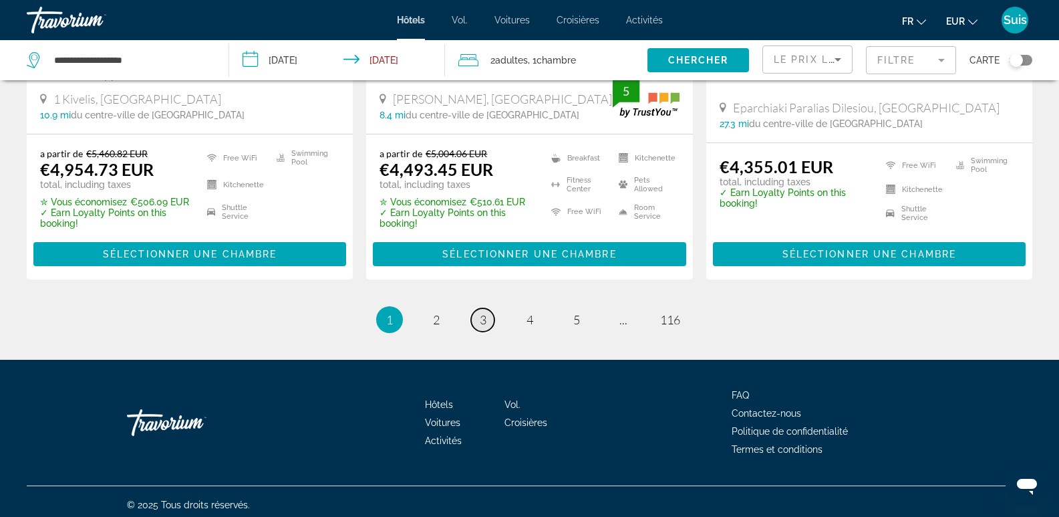
click at [483, 313] on span "3" at bounding box center [483, 319] width 7 height 15
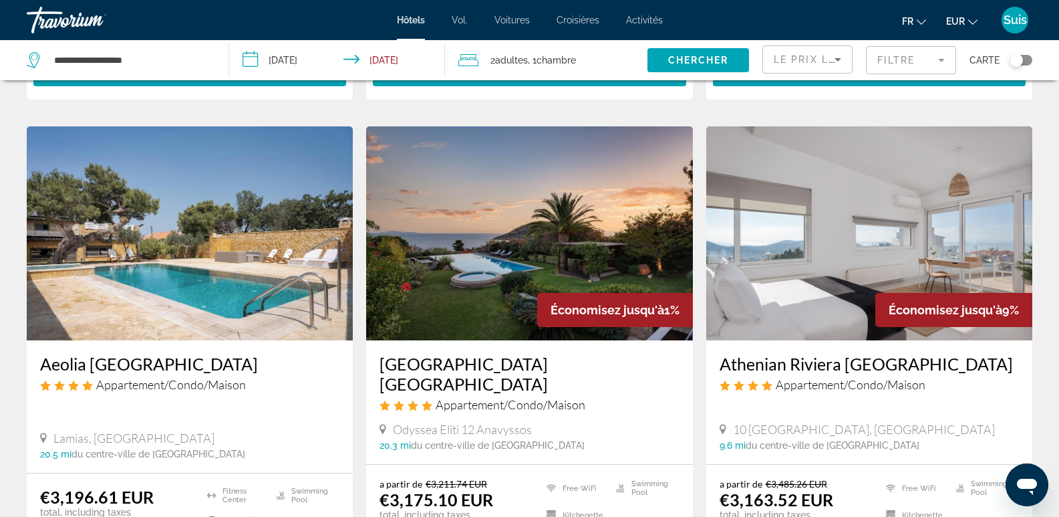
scroll to position [1787, 0]
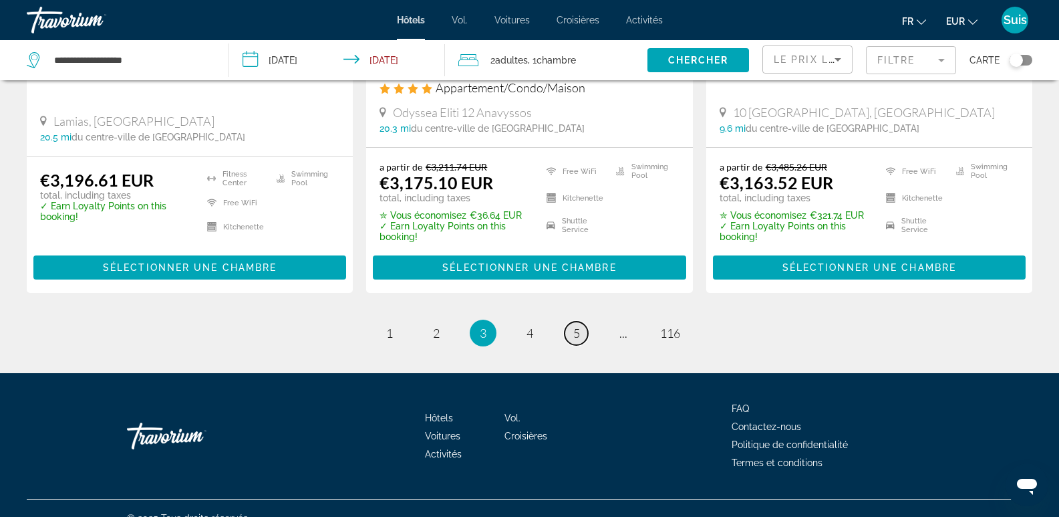
click at [573, 325] on span "5" at bounding box center [576, 332] width 7 height 15
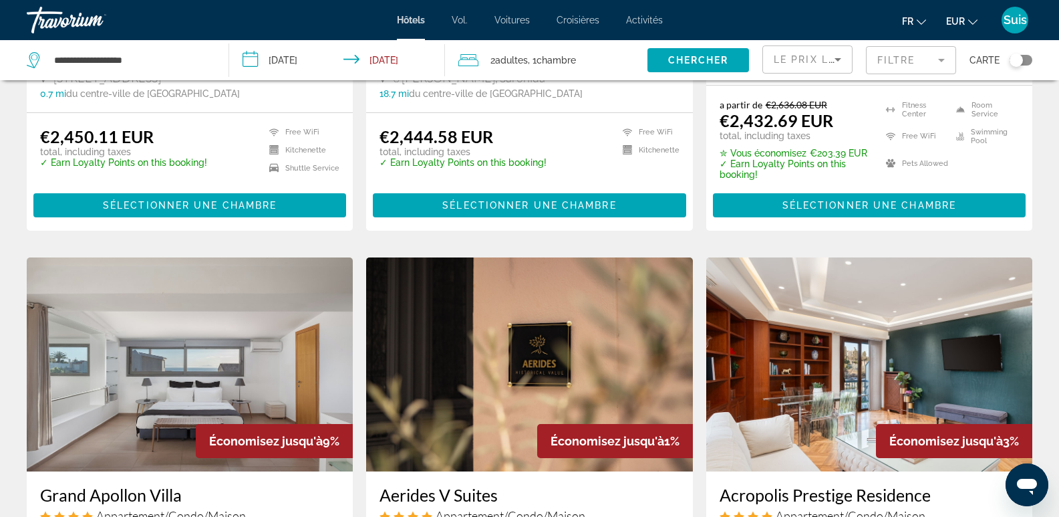
scroll to position [1784, 0]
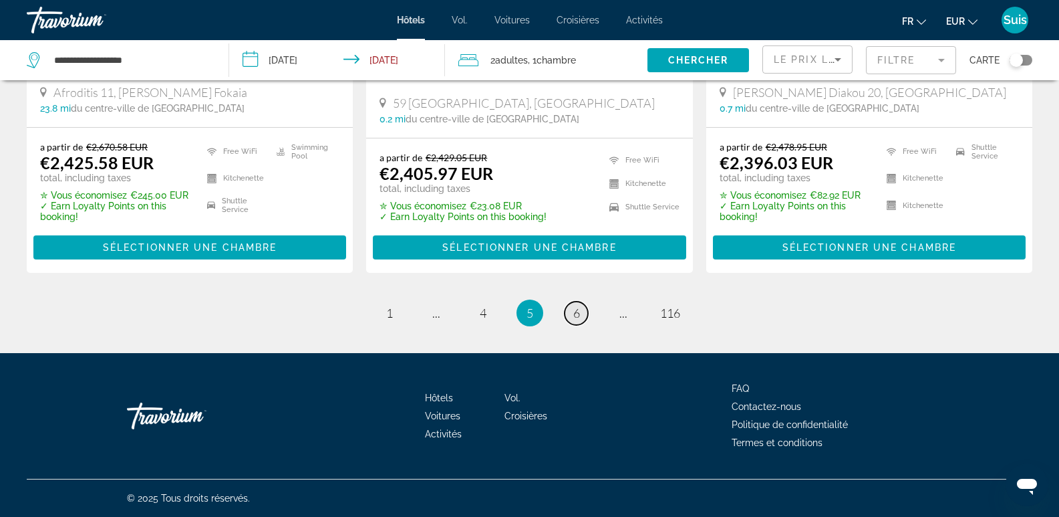
click at [581, 311] on link "page 6" at bounding box center [576, 312] width 23 height 23
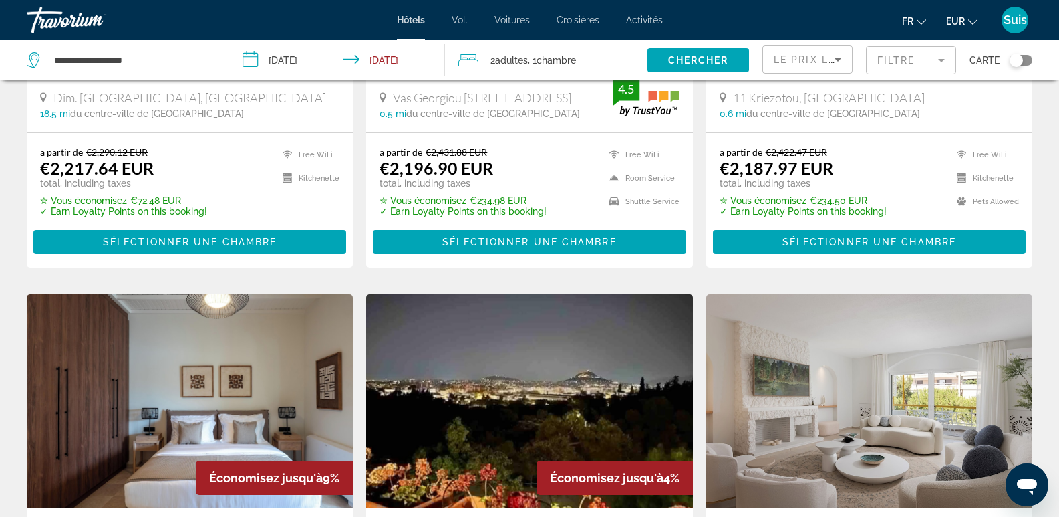
scroll to position [1827, 0]
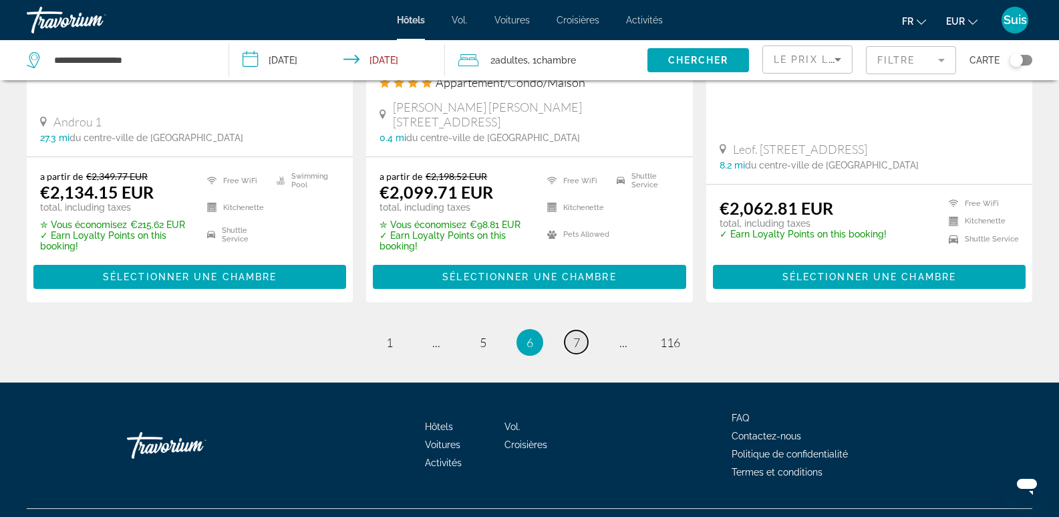
click at [575, 335] on span "7" at bounding box center [576, 342] width 7 height 15
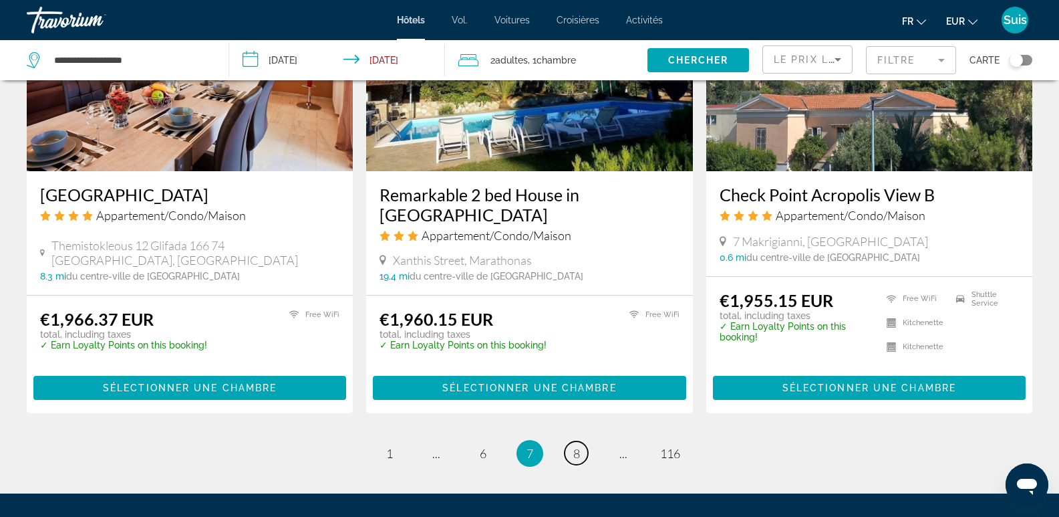
scroll to position [1806, 0]
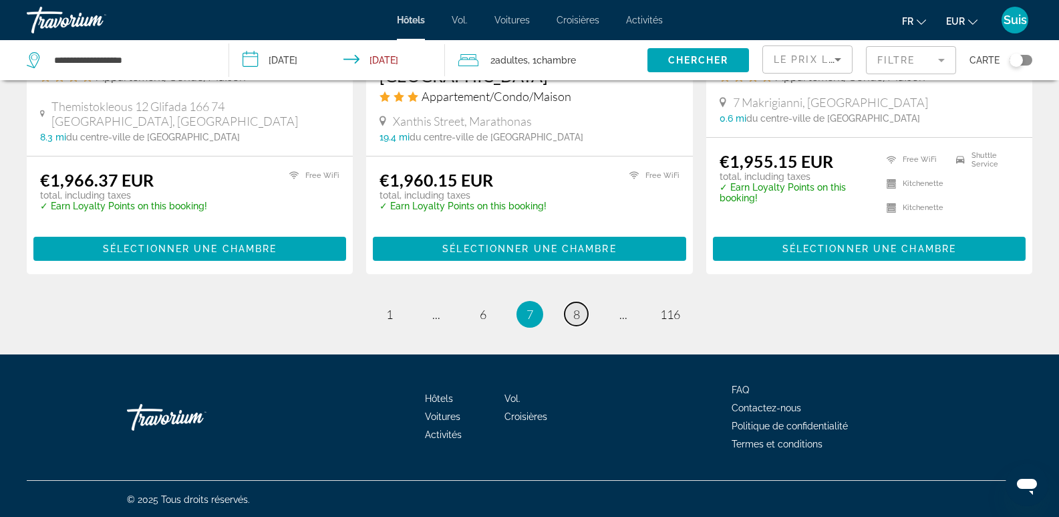
click at [581, 313] on link "page 8" at bounding box center [576, 313] width 23 height 23
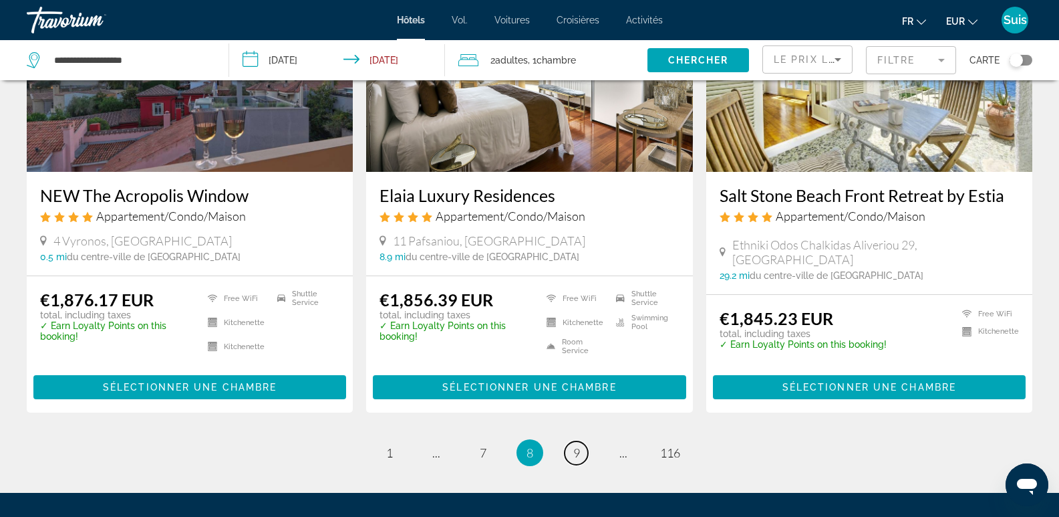
scroll to position [1799, 0]
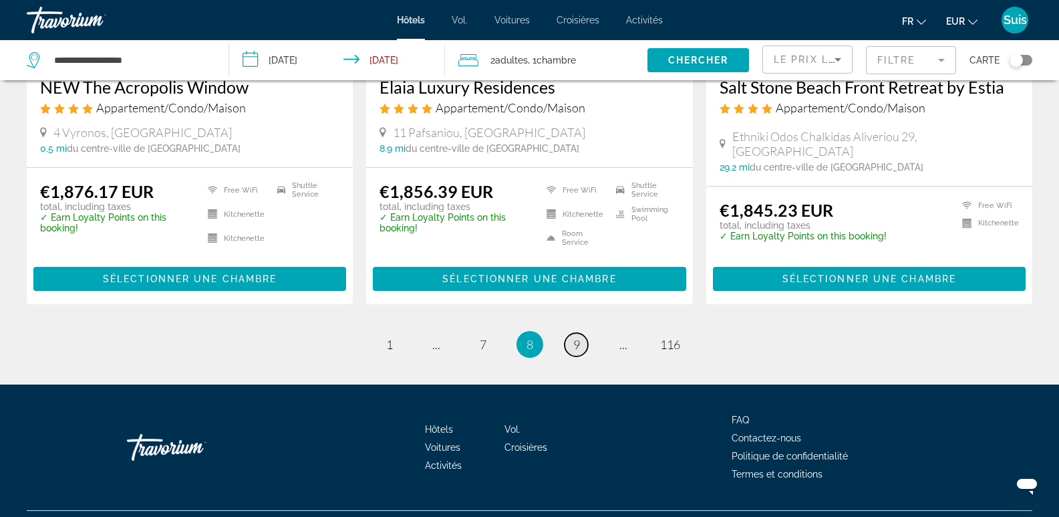
click at [578, 337] on span "9" at bounding box center [576, 344] width 7 height 15
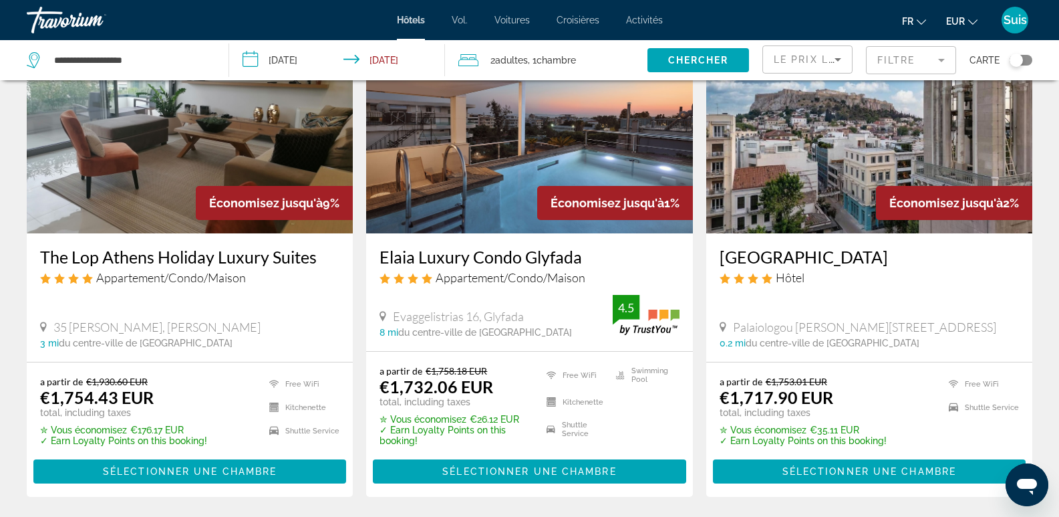
scroll to position [1823, 0]
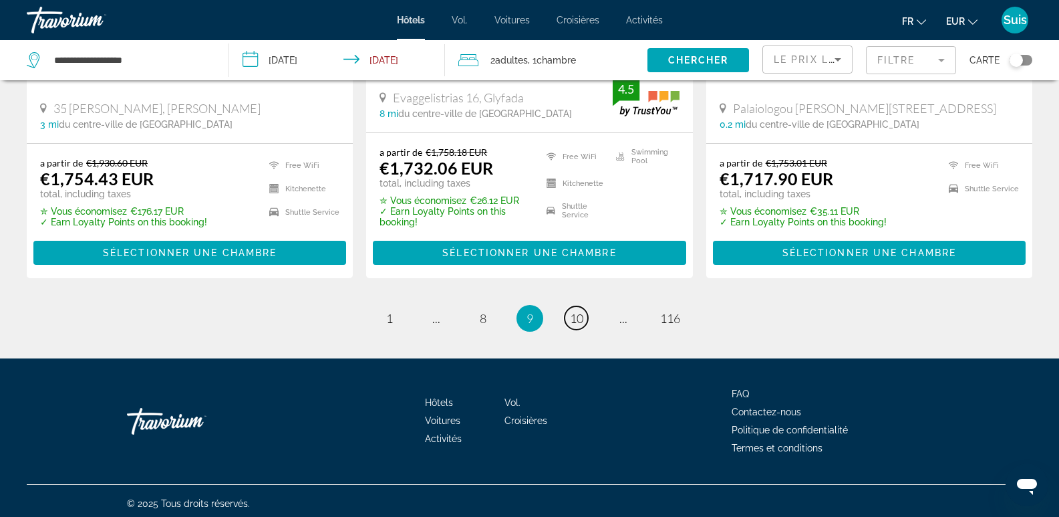
click at [575, 318] on span "10" at bounding box center [576, 318] width 13 height 15
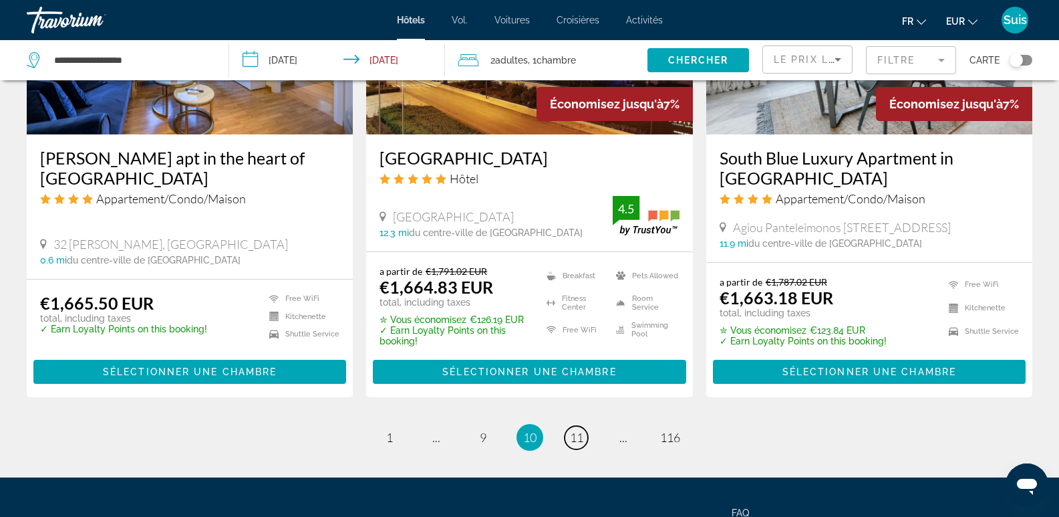
scroll to position [1805, 0]
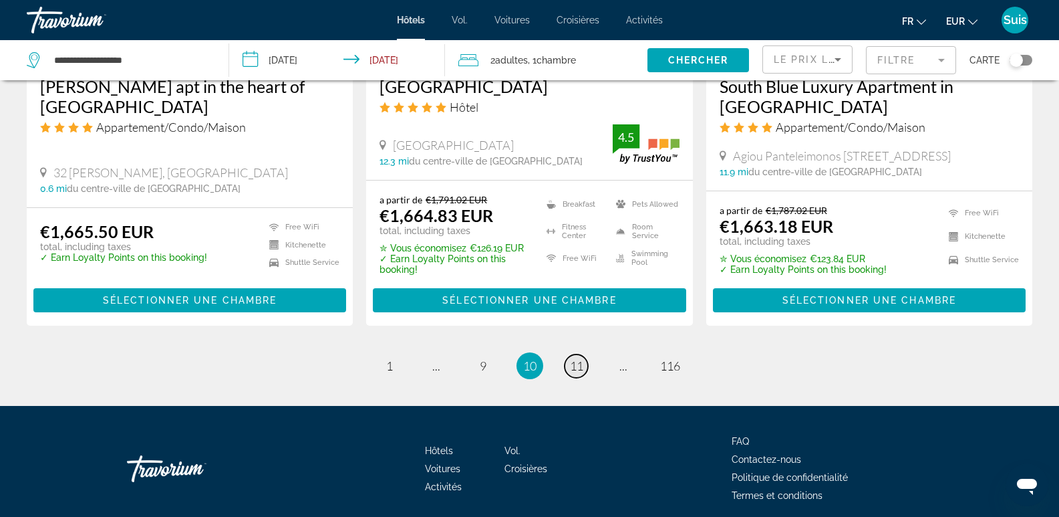
click at [578, 358] on span "11" at bounding box center [576, 365] width 13 height 15
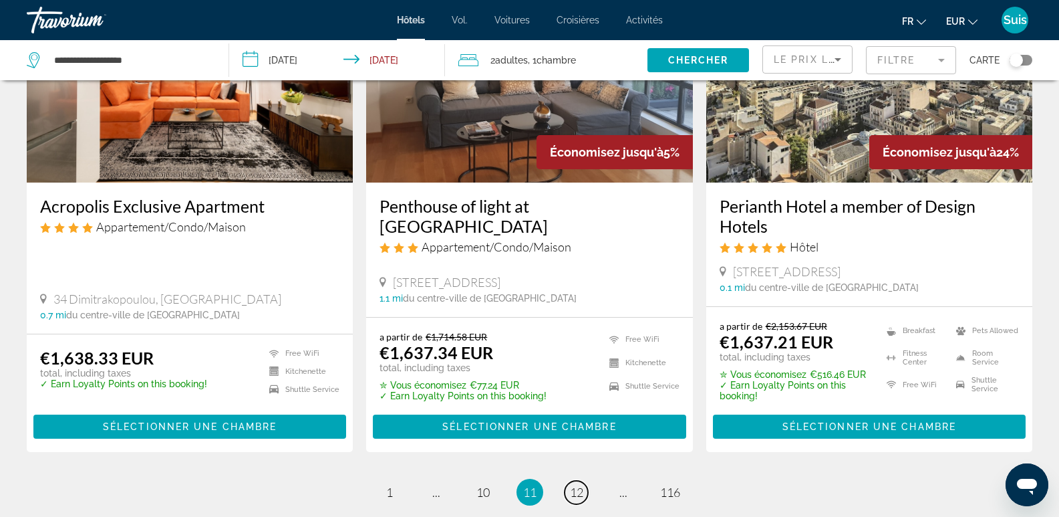
scroll to position [1861, 0]
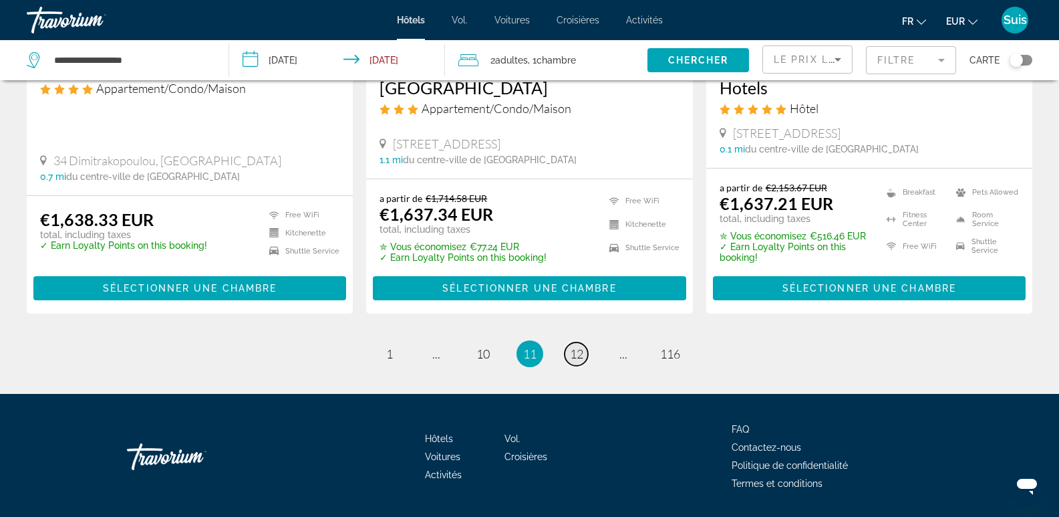
click at [573, 342] on link "page 12" at bounding box center [576, 353] width 23 height 23
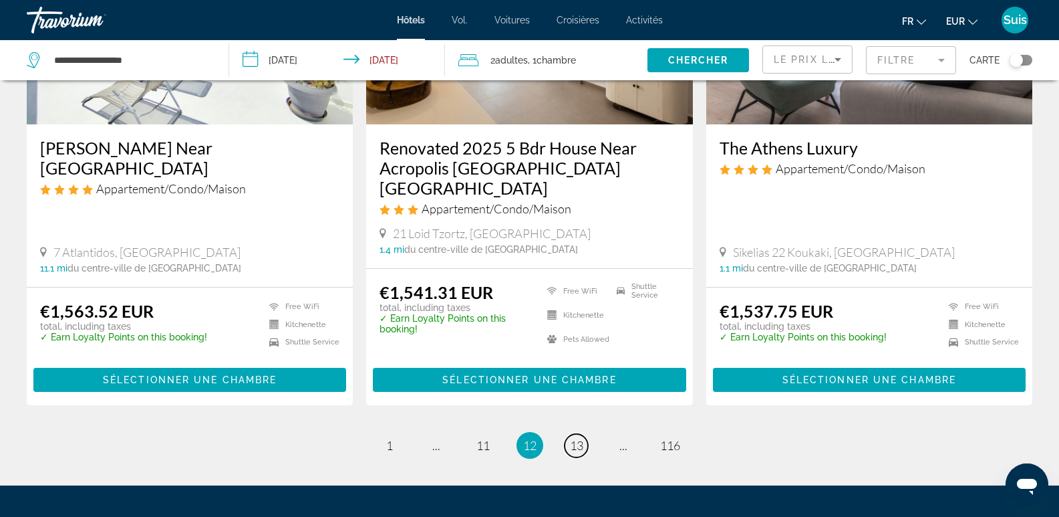
scroll to position [1820, 0]
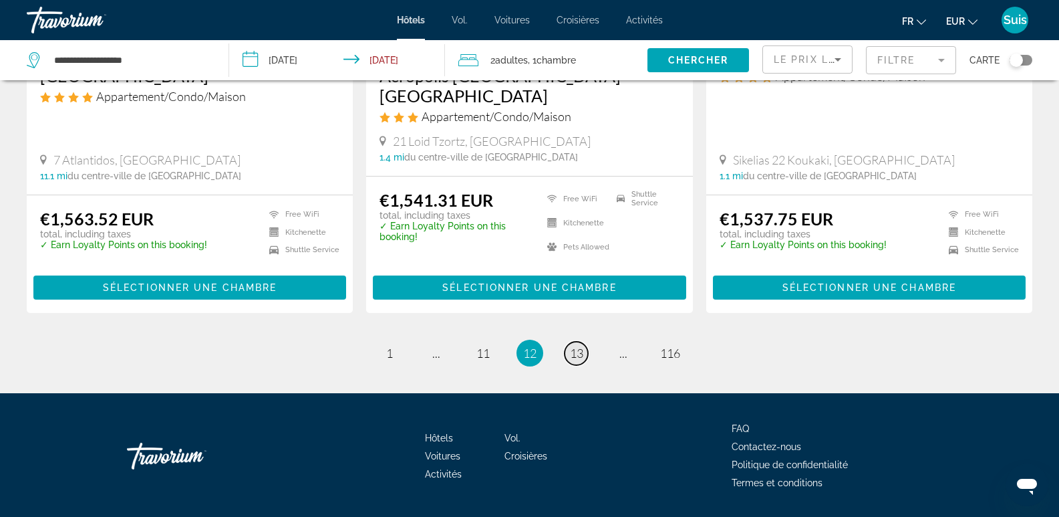
click at [575, 346] on span "13" at bounding box center [576, 353] width 13 height 15
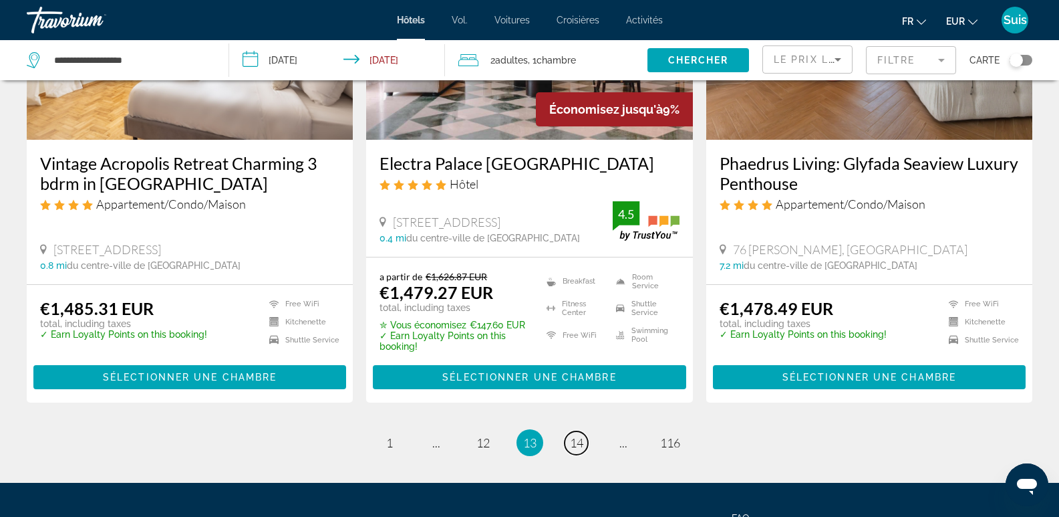
scroll to position [1738, 0]
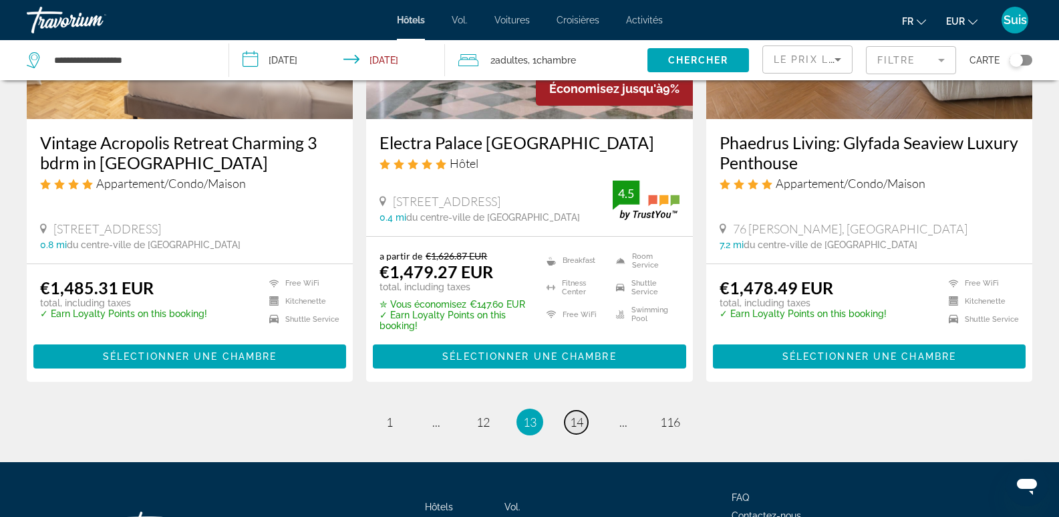
click at [578, 427] on span "14" at bounding box center [576, 421] width 13 height 15
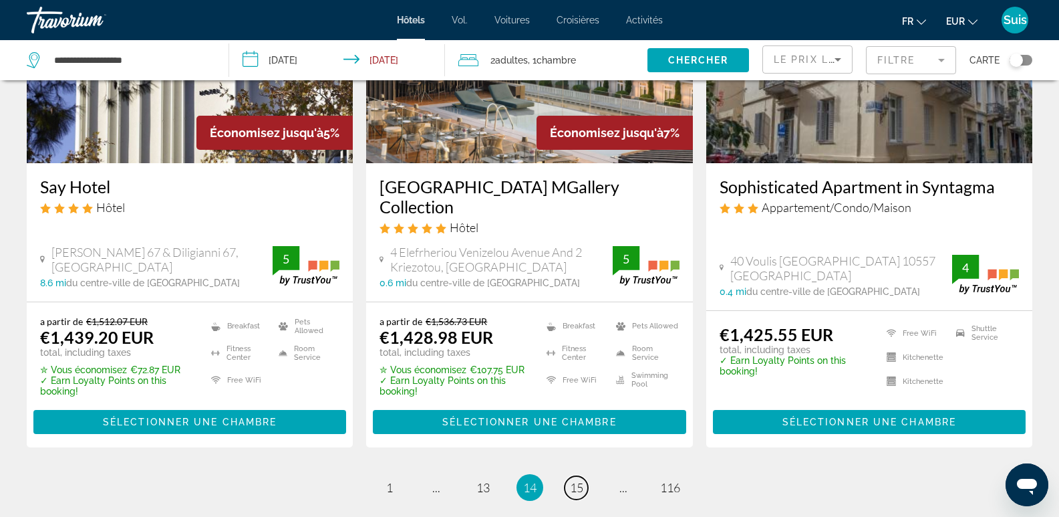
scroll to position [1821, 0]
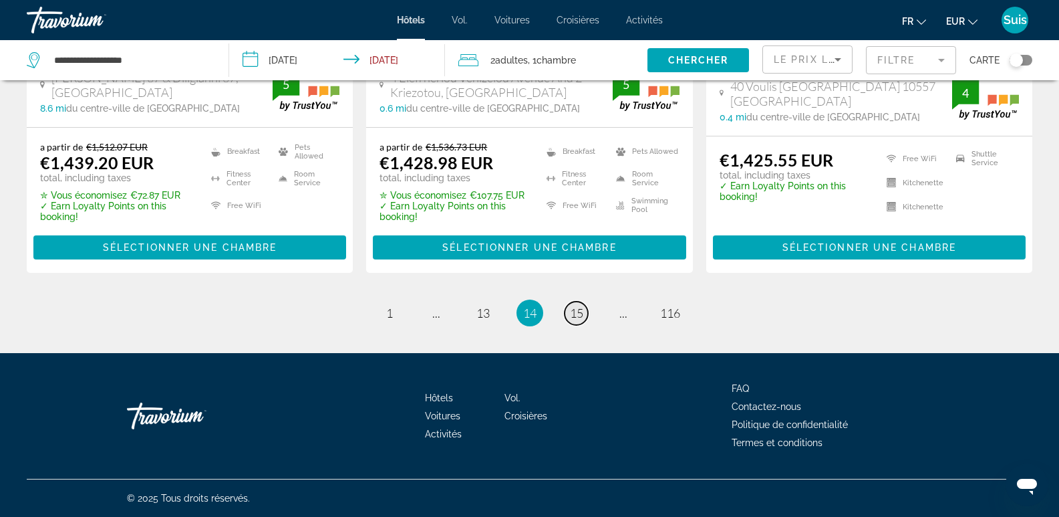
click at [584, 307] on link "page 15" at bounding box center [576, 312] width 23 height 23
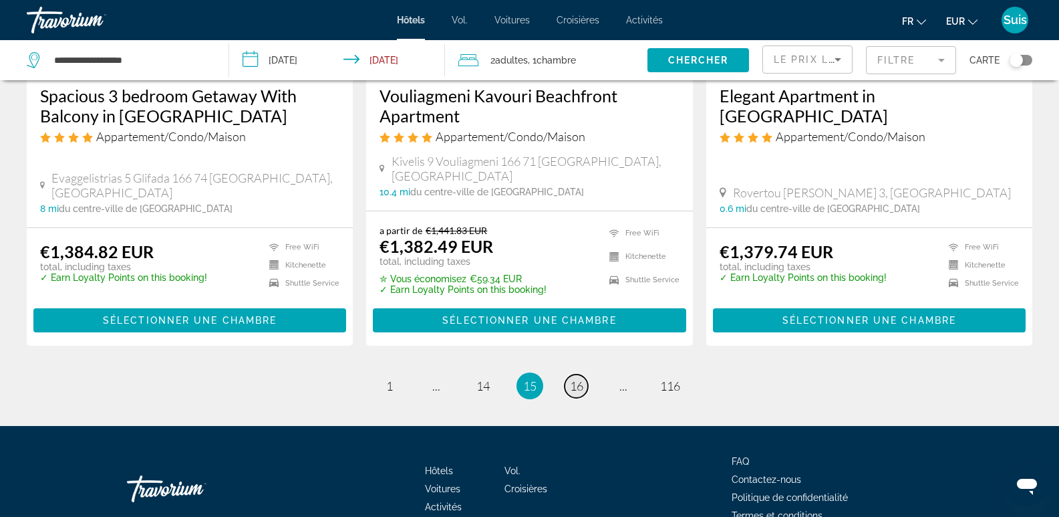
scroll to position [1792, 0]
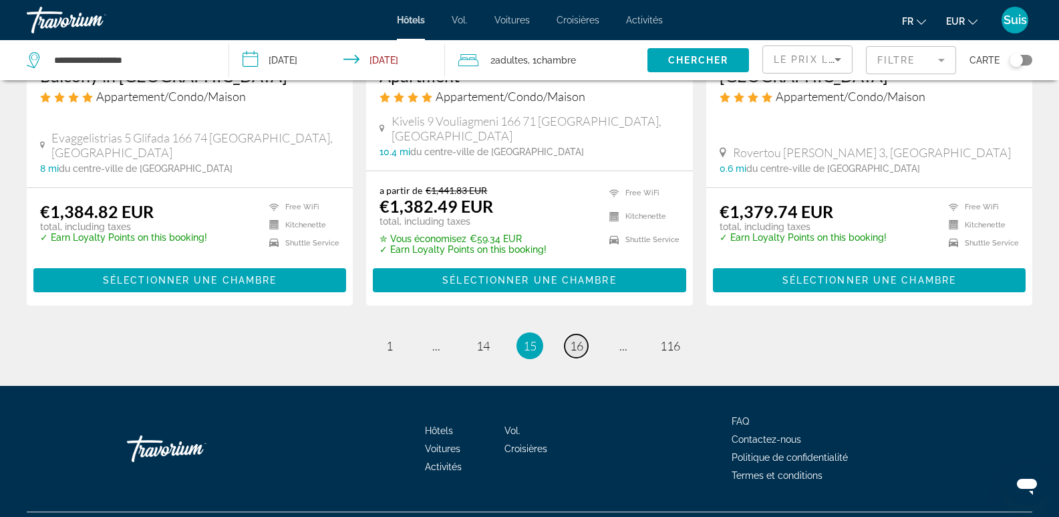
click at [585, 334] on link "page 16" at bounding box center [576, 345] width 23 height 23
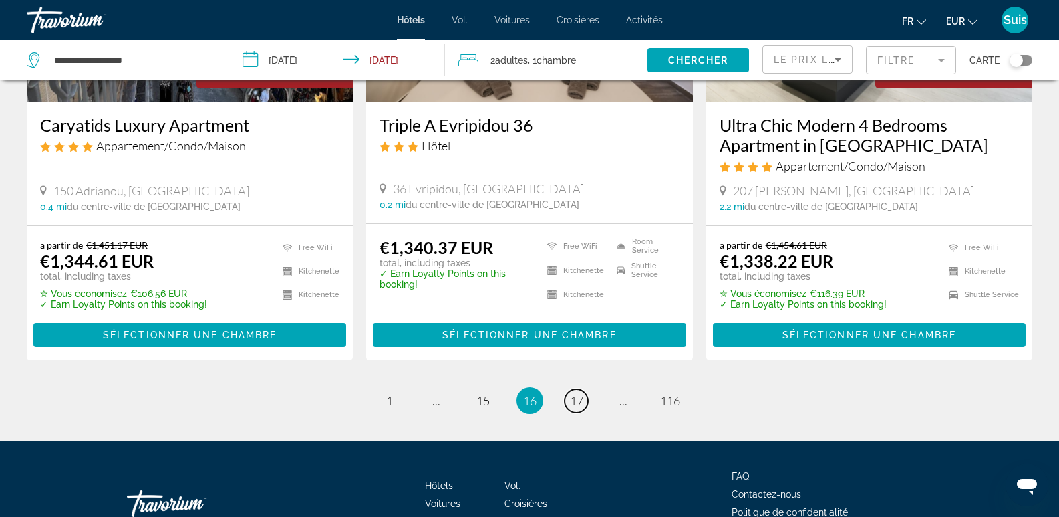
scroll to position [1824, 0]
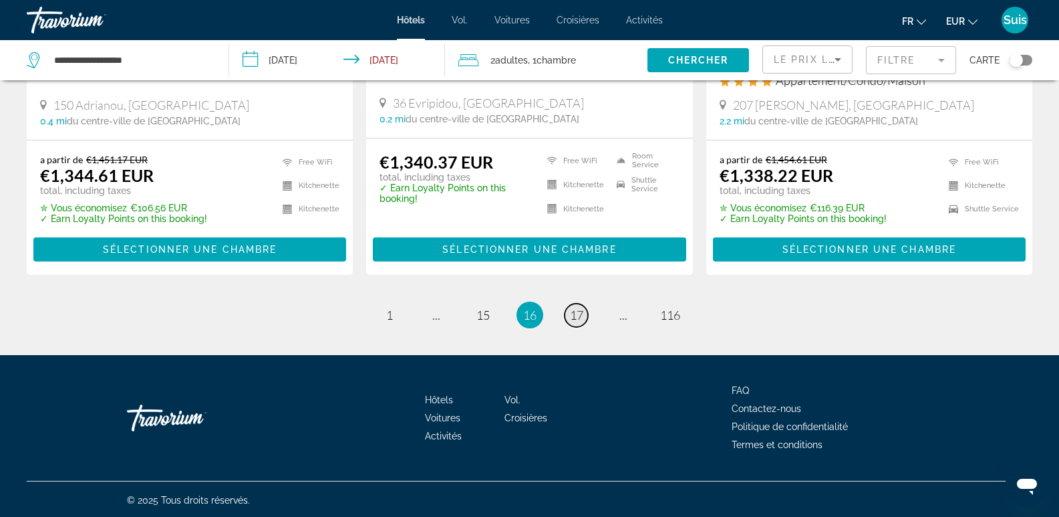
click at [581, 311] on span "17" at bounding box center [576, 314] width 13 height 15
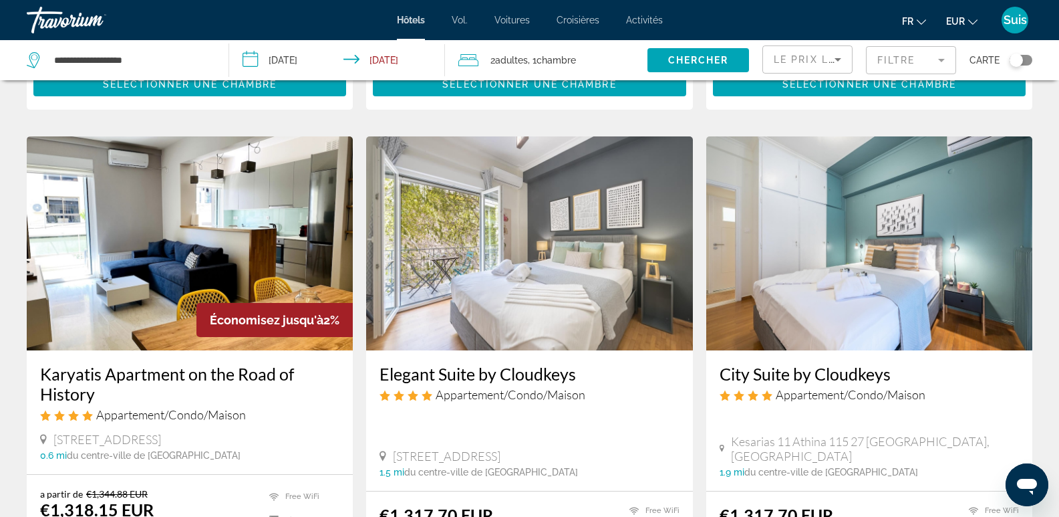
scroll to position [1003, 0]
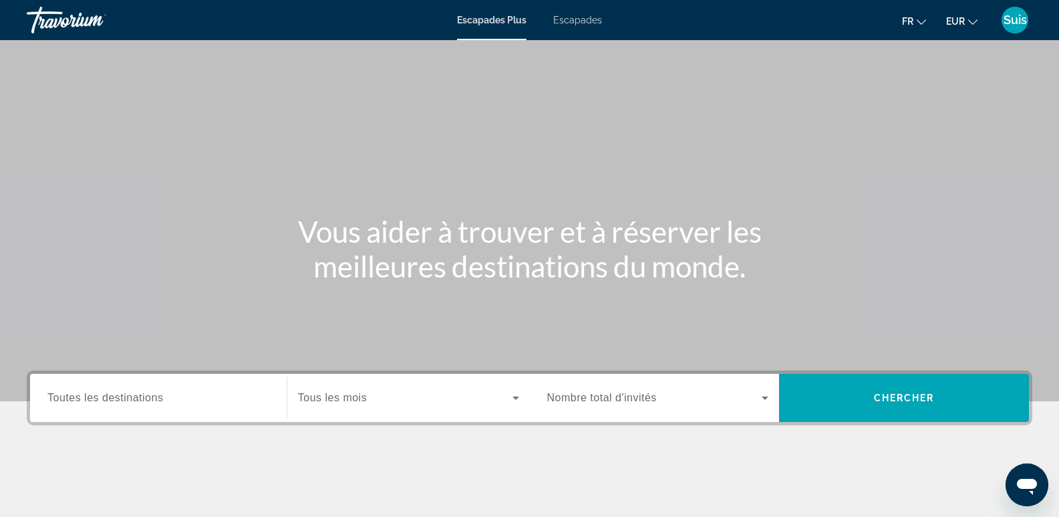
click at [93, 396] on span "Toutes les destinations" at bounding box center [105, 397] width 116 height 11
click at [93, 396] on input "Destination Toutes les destinations" at bounding box center [158, 398] width 222 height 16
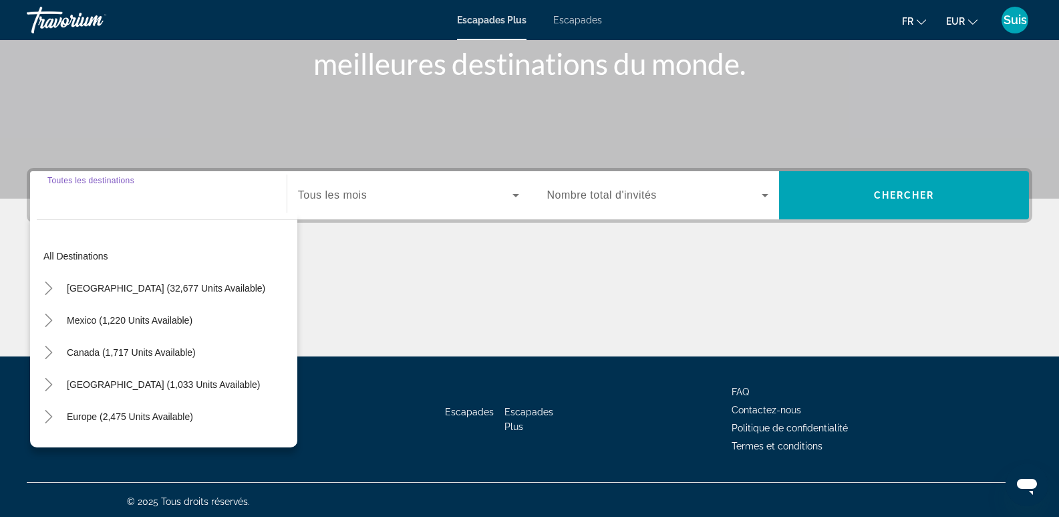
scroll to position [206, 0]
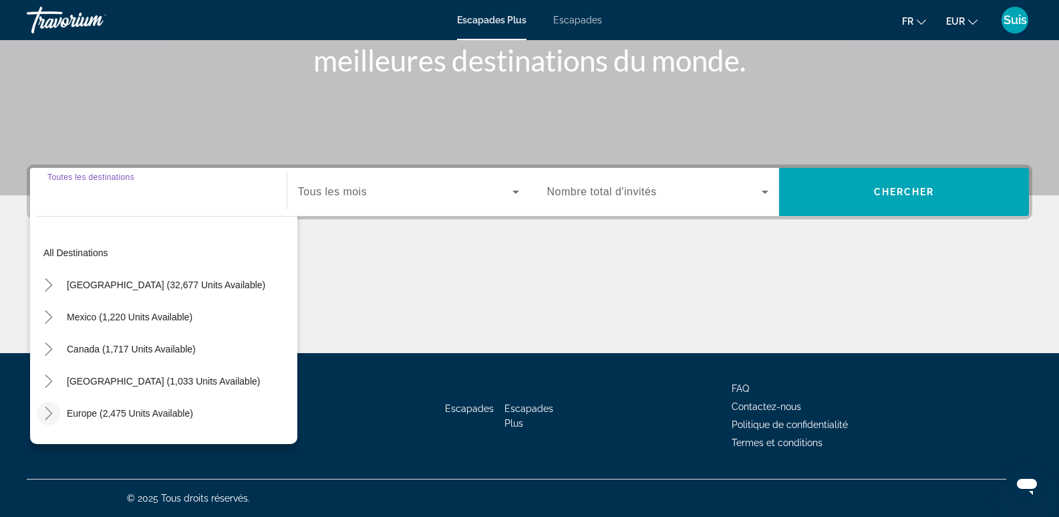
click at [44, 412] on icon "Toggle Europe (2,475 units available)" at bounding box center [48, 412] width 13 height 13
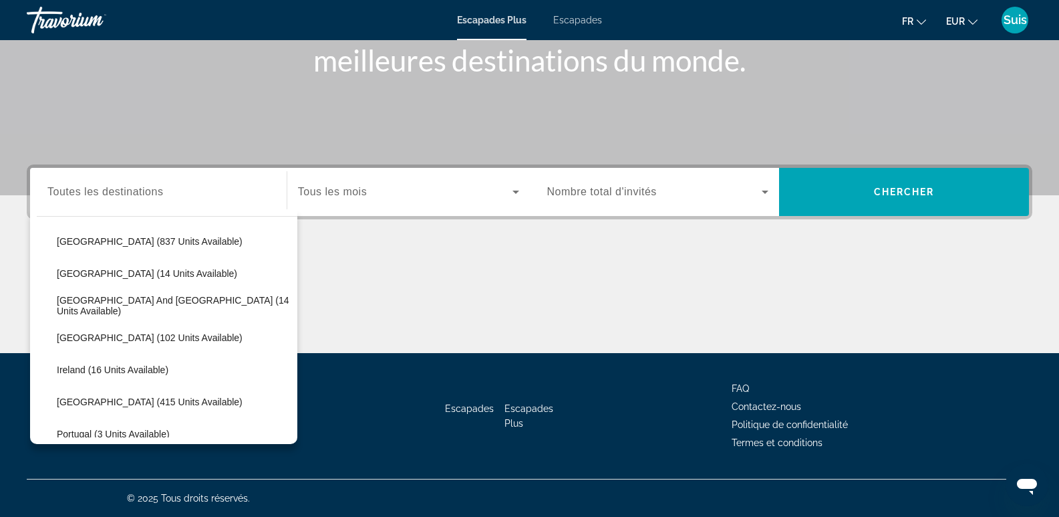
scroll to position [301, 0]
click at [94, 304] on span "Greece and Cyprus (14 units available)" at bounding box center [174, 304] width 234 height 21
type input "**********"
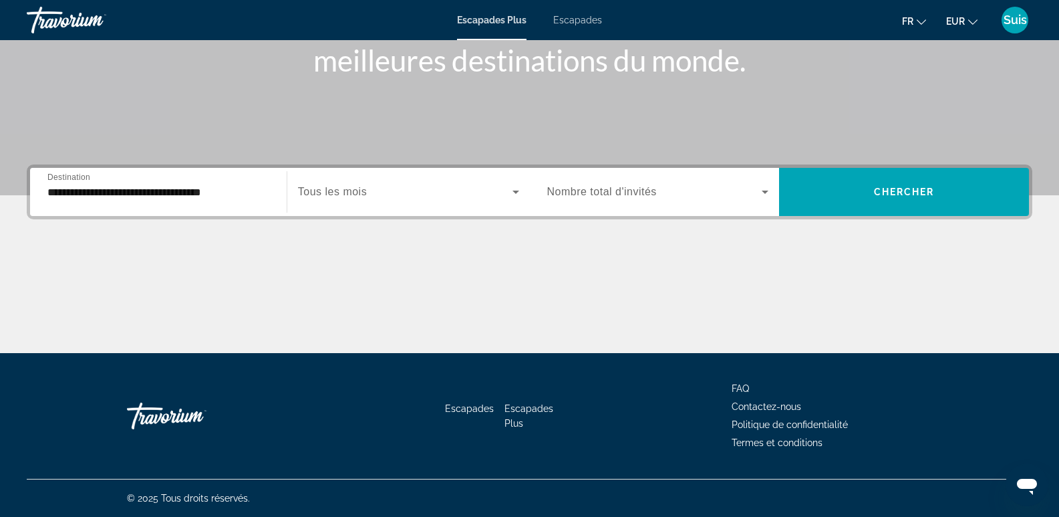
click at [334, 182] on div "Widget de recherche" at bounding box center [408, 191] width 221 height 37
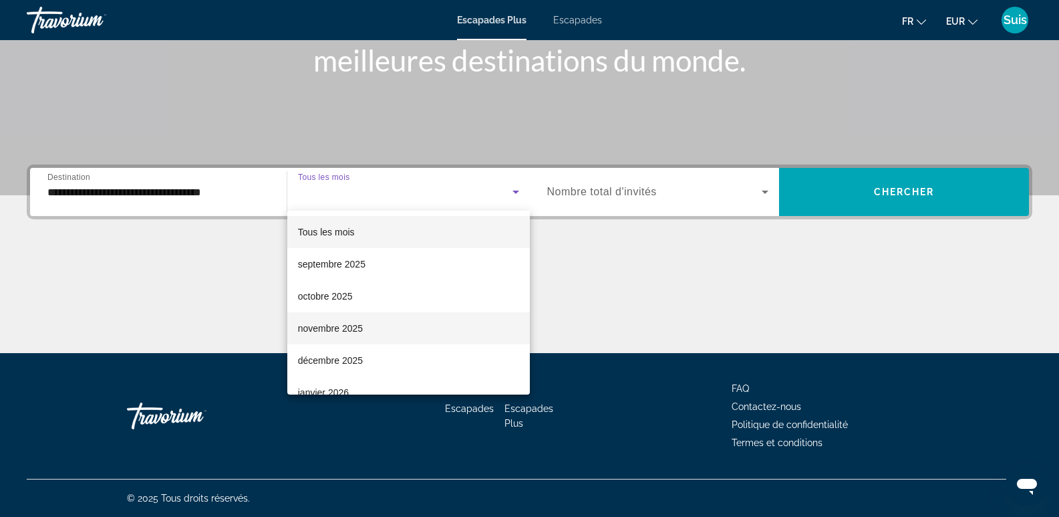
click at [331, 329] on font "novembre 2025" at bounding box center [330, 328] width 65 height 11
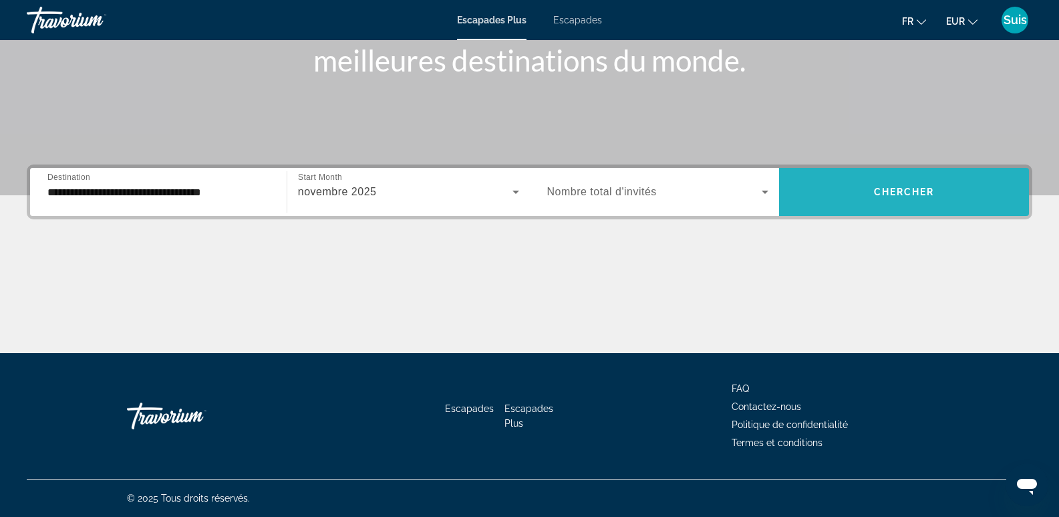
click at [905, 187] on span "Chercher" at bounding box center [904, 191] width 61 height 11
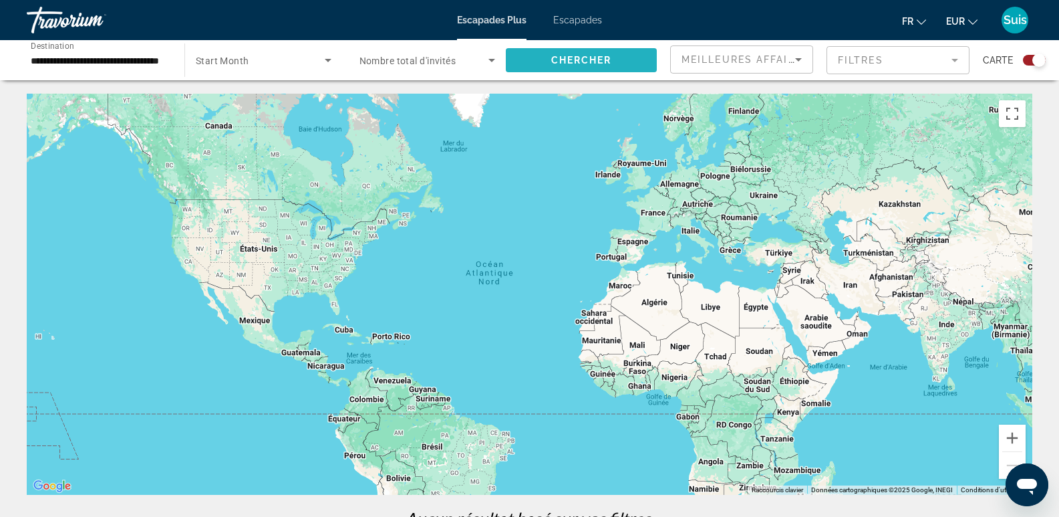
click at [553, 49] on span "Search widget" at bounding box center [581, 60] width 151 height 32
click at [1017, 440] on button "Zoom avant" at bounding box center [1012, 437] width 27 height 27
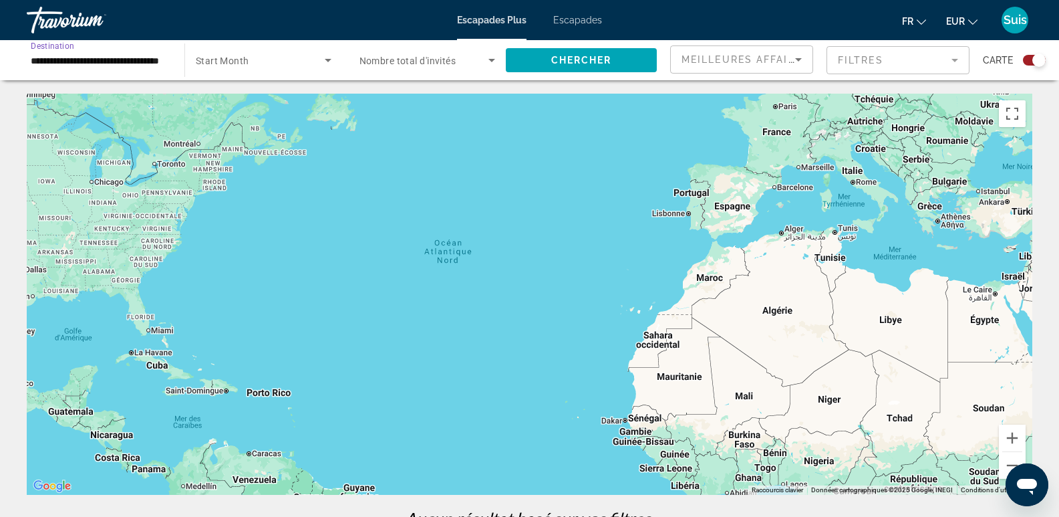
click at [67, 53] on input "**********" at bounding box center [99, 61] width 136 height 16
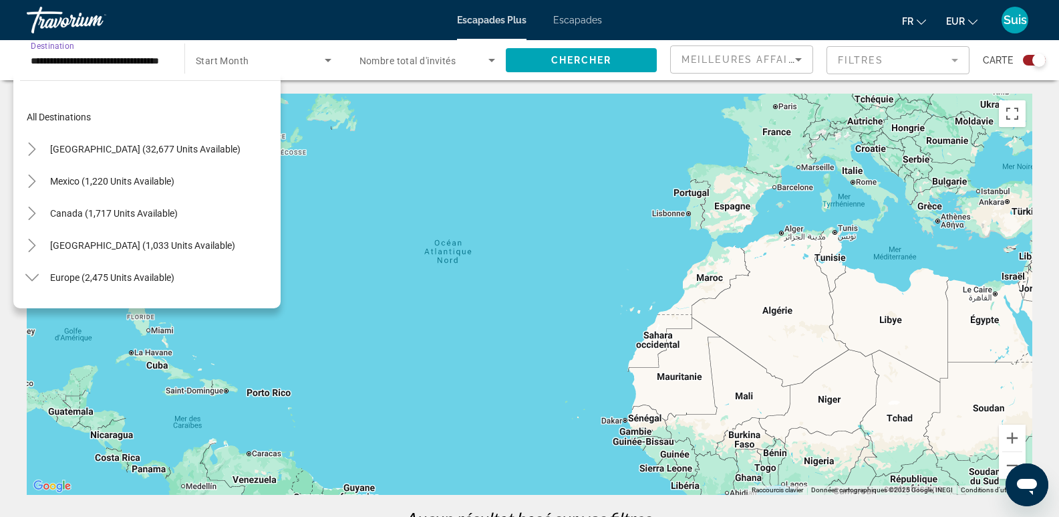
scroll to position [272, 0]
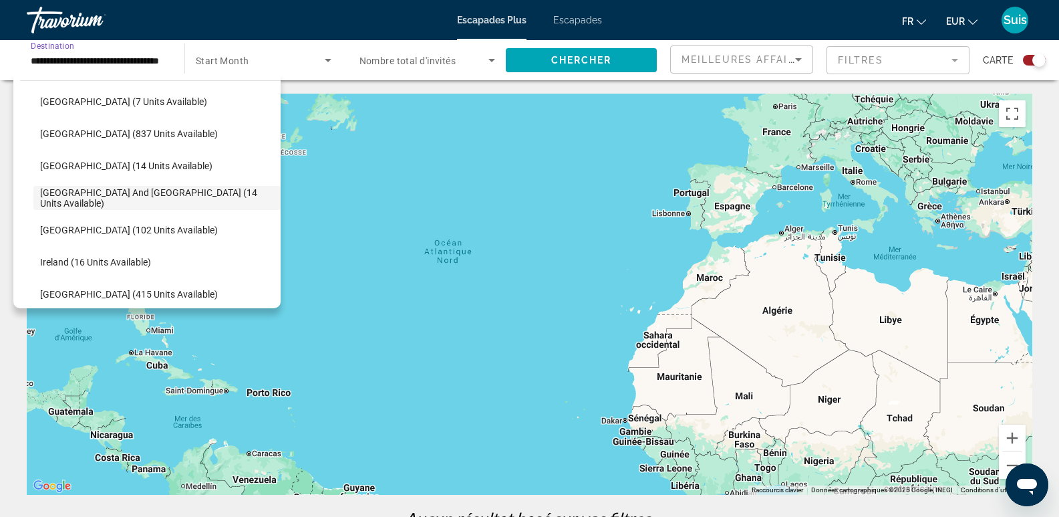
click at [251, 56] on span "Search widget" at bounding box center [260, 60] width 129 height 16
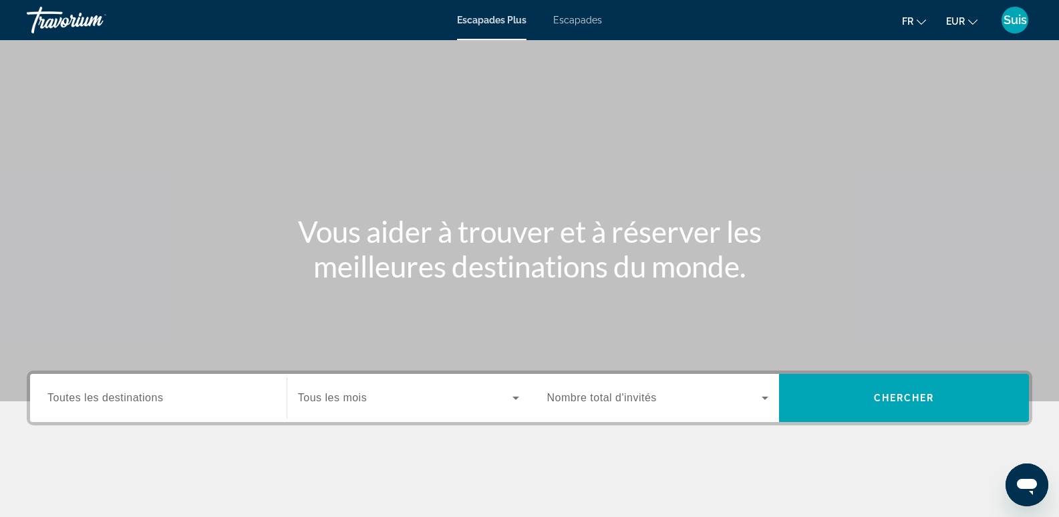
click at [579, 19] on font "Escapades" at bounding box center [577, 20] width 49 height 11
click at [102, 395] on span "Toutes les destinations" at bounding box center [105, 397] width 116 height 11
click at [102, 395] on input "Destination Toutes les destinations" at bounding box center [158, 398] width 222 height 16
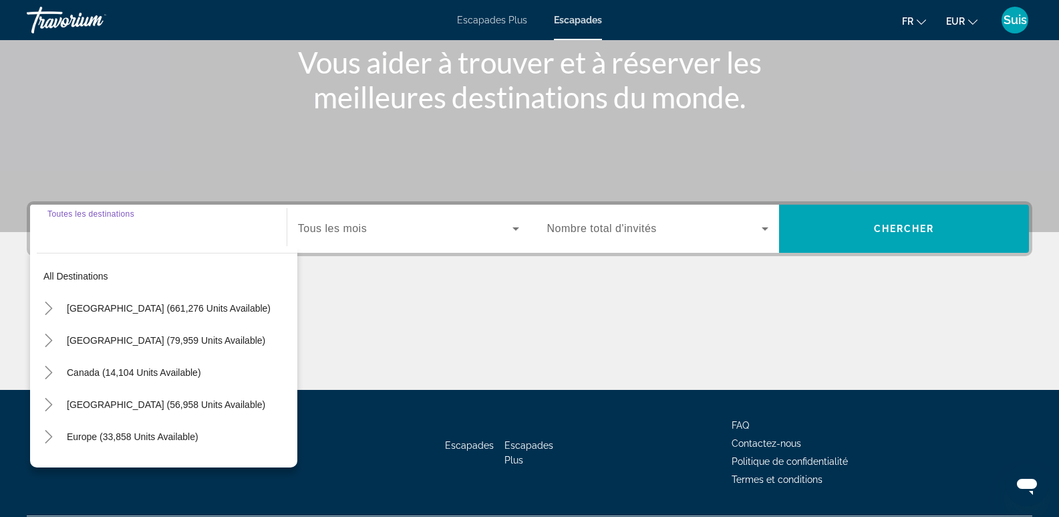
scroll to position [206, 0]
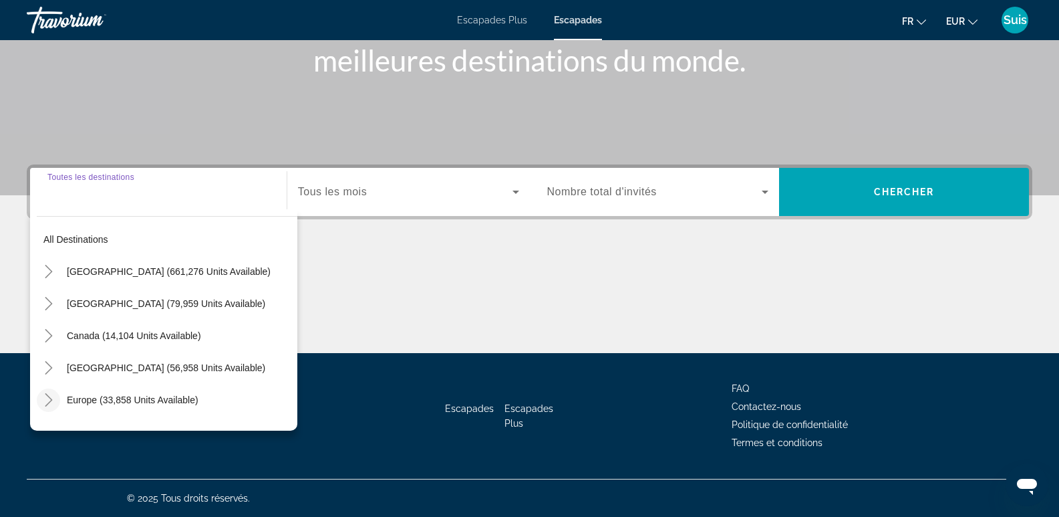
click at [38, 398] on mat-icon "Toggle Europe (33,858 units available)" at bounding box center [48, 399] width 23 height 23
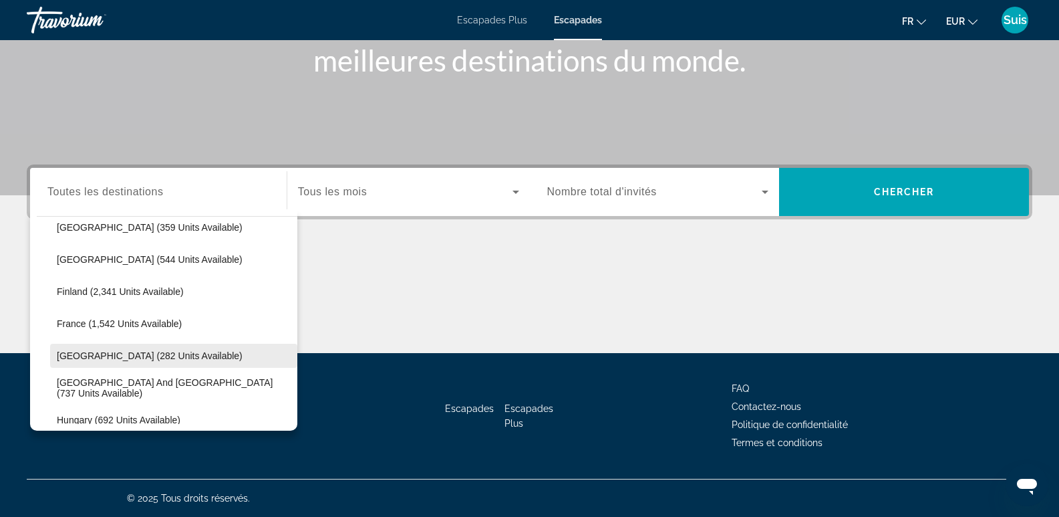
scroll to position [368, 0]
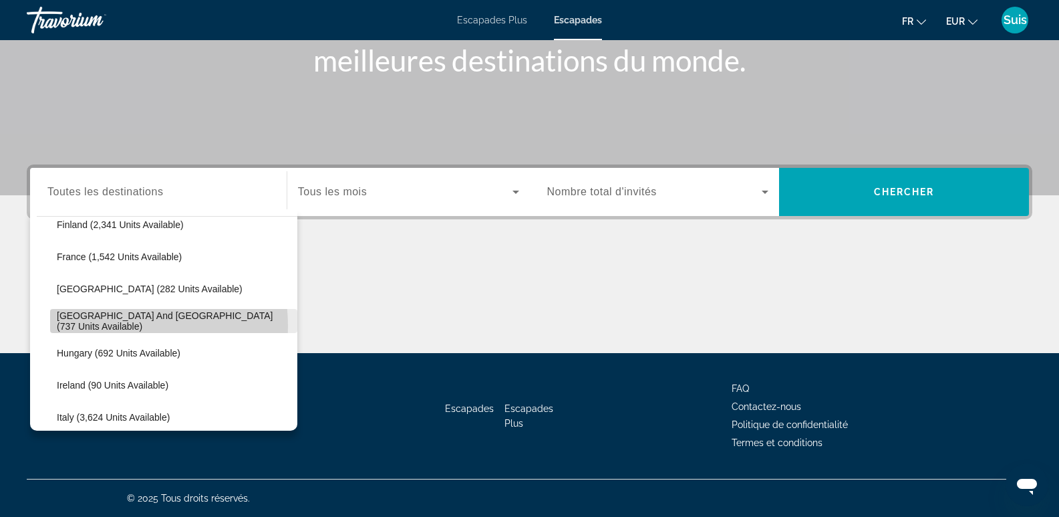
click at [96, 326] on span "[GEOGRAPHIC_DATA] and [GEOGRAPHIC_DATA] (737 units available)" at bounding box center [174, 320] width 234 height 21
type input "**********"
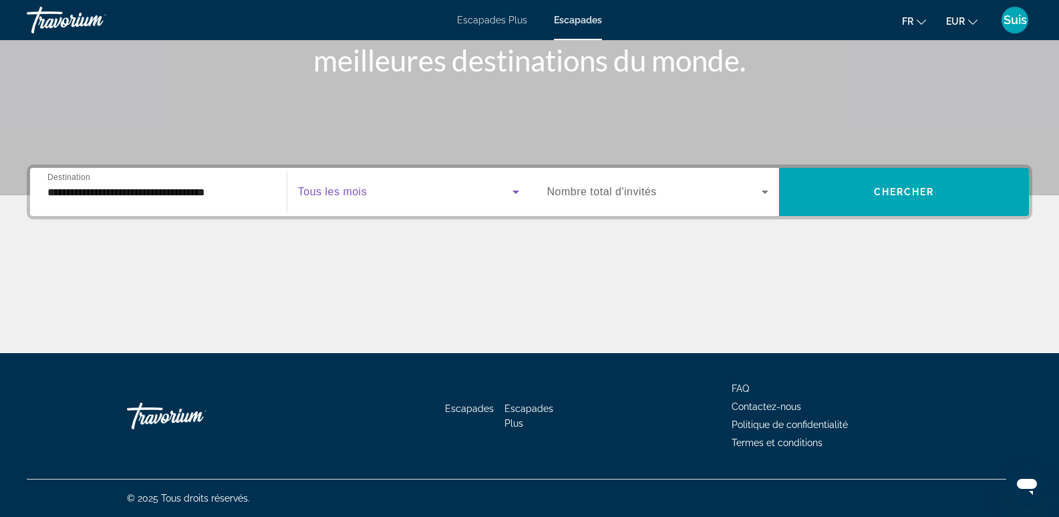
click at [386, 192] on span "Search widget" at bounding box center [405, 192] width 215 height 16
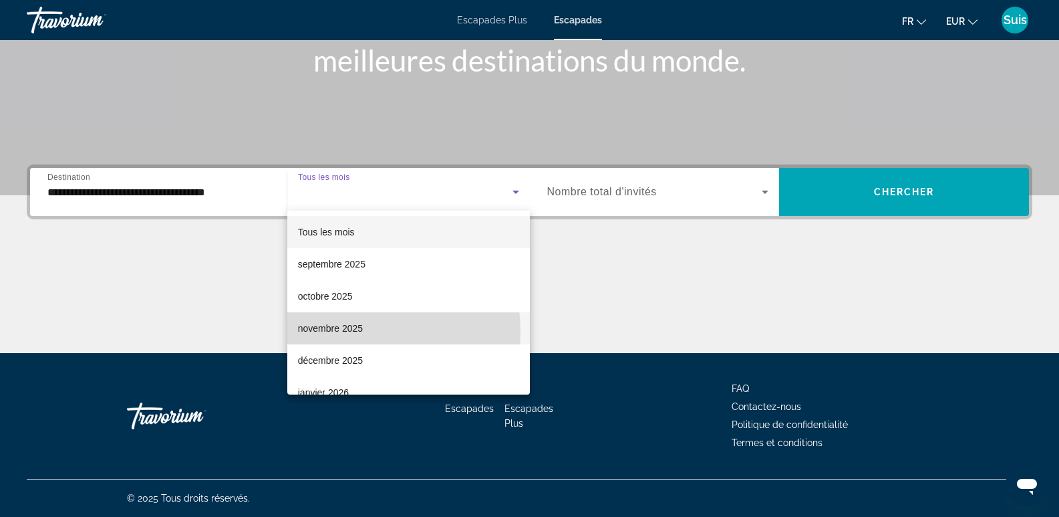
click at [342, 332] on font "novembre 2025" at bounding box center [330, 328] width 65 height 11
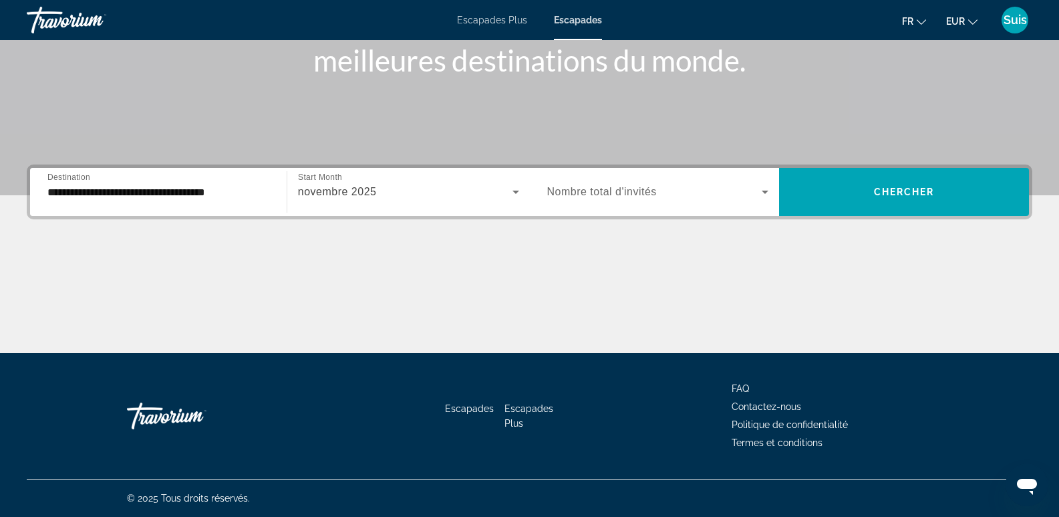
click at [646, 194] on span "Nombre total d'invités" at bounding box center [602, 191] width 110 height 11
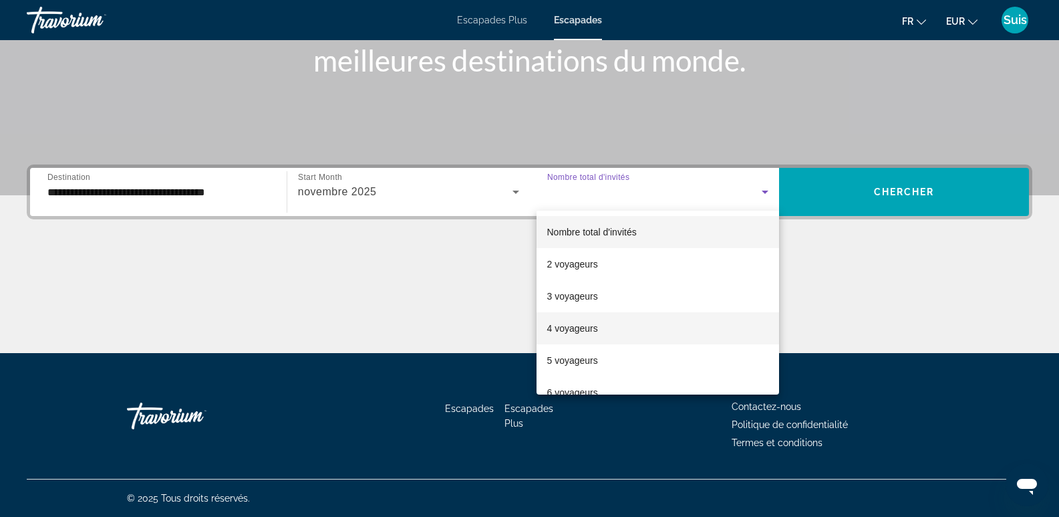
click at [579, 330] on font "4 voyageurs" at bounding box center [572, 328] width 51 height 11
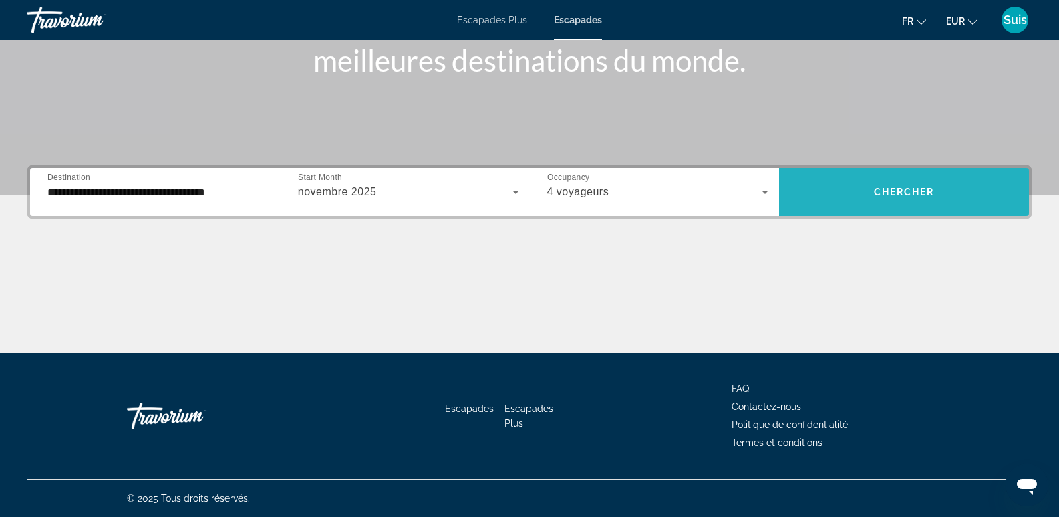
click at [920, 190] on span "Chercher" at bounding box center [904, 191] width 61 height 11
